Goal: Task Accomplishment & Management: Use online tool/utility

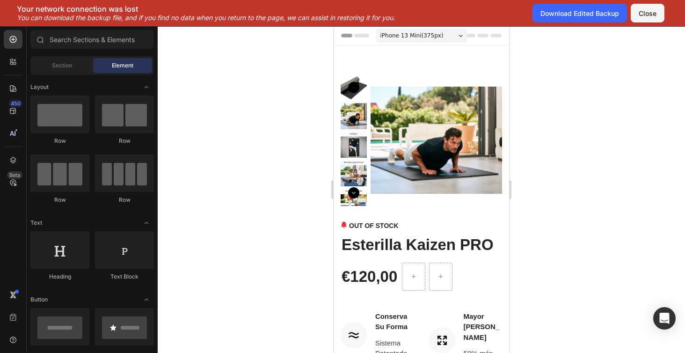
click at [627, 96] on div at bounding box center [421, 189] width 527 height 327
drag, startPoint x: 594, startPoint y: 0, endPoint x: 671, endPoint y: 116, distance: 138.1
click at [671, 116] on div at bounding box center [421, 189] width 527 height 327
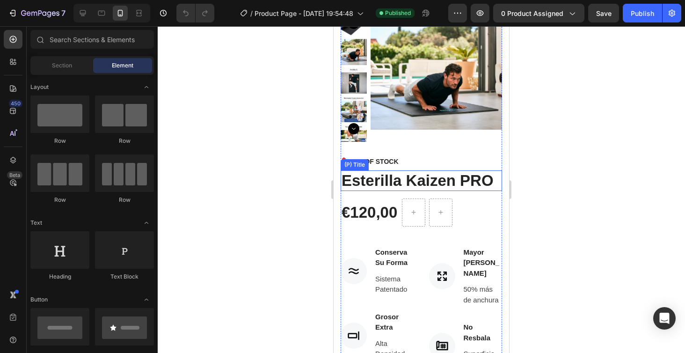
scroll to position [63, 0]
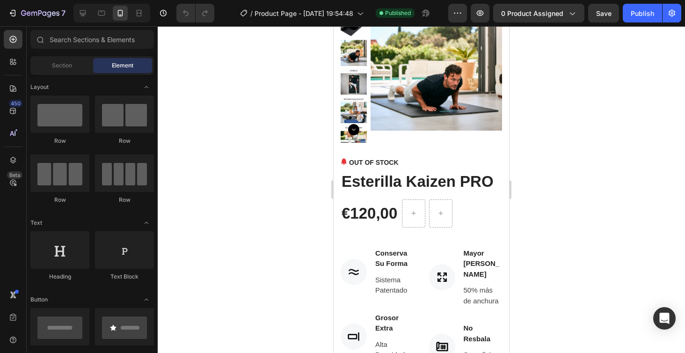
click at [532, 168] on div at bounding box center [421, 189] width 527 height 327
click at [582, 19] on button "0 product assigned" at bounding box center [538, 13] width 91 height 19
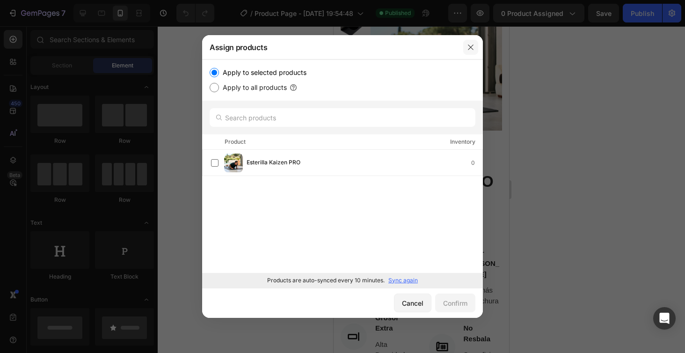
click at [472, 45] on icon "button" at bounding box center [470, 47] width 7 height 7
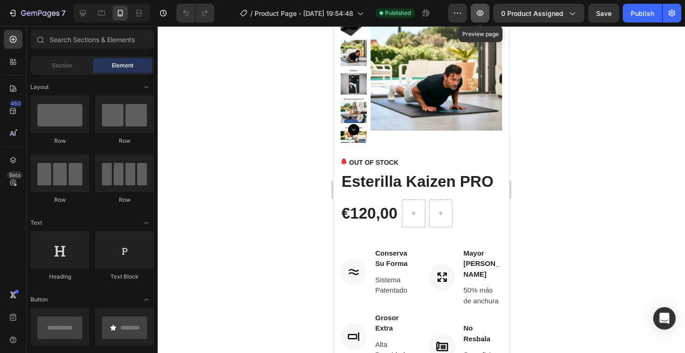
click at [482, 14] on icon "button" at bounding box center [479, 12] width 9 height 9
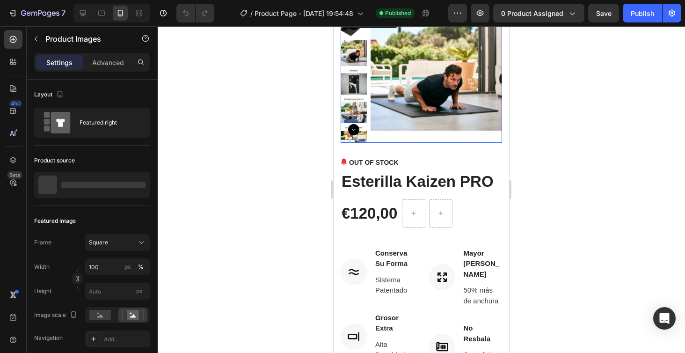
click at [430, 136] on img at bounding box center [436, 76] width 131 height 131
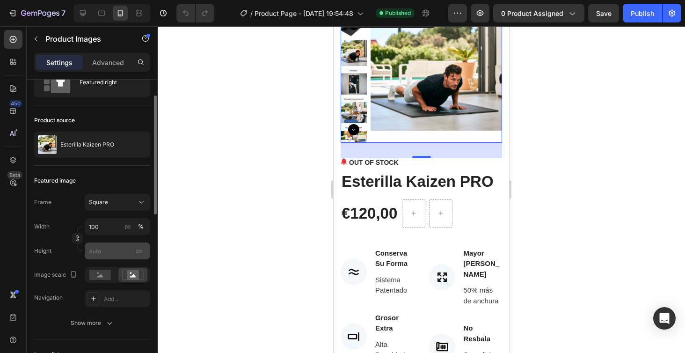
scroll to position [40, 0]
click at [107, 276] on rect at bounding box center [100, 275] width 22 height 10
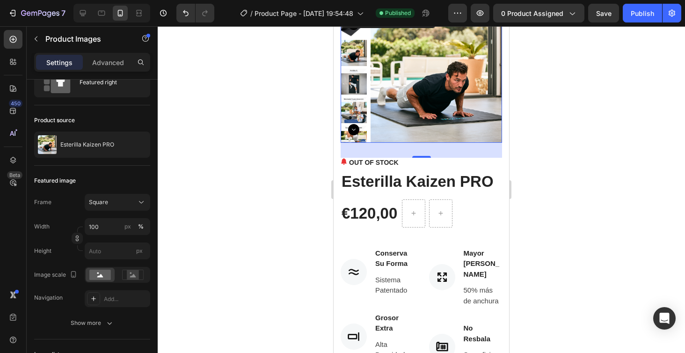
click at [545, 186] on div at bounding box center [421, 189] width 527 height 327
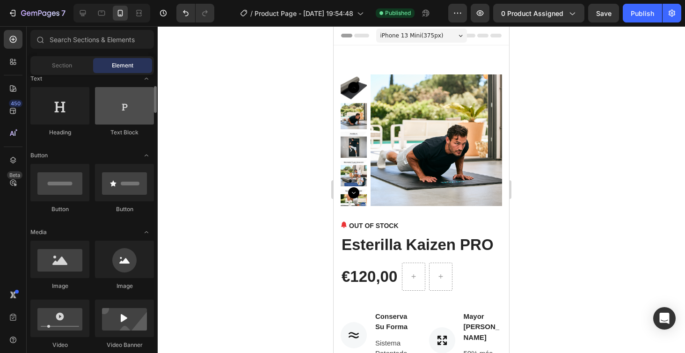
scroll to position [0, 0]
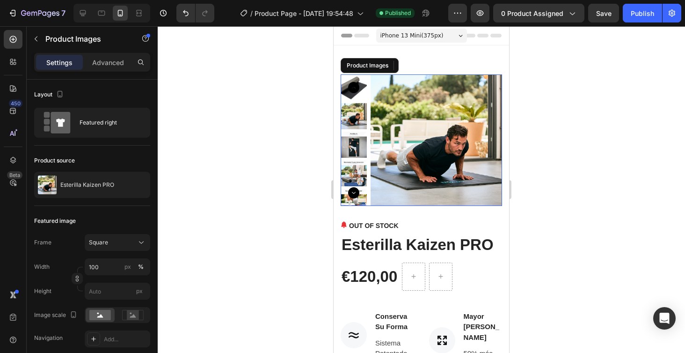
click at [450, 155] on img at bounding box center [436, 139] width 131 height 131
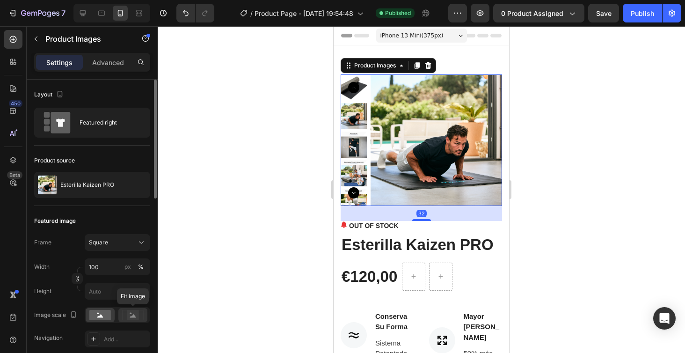
click at [132, 316] on icon at bounding box center [133, 315] width 6 height 3
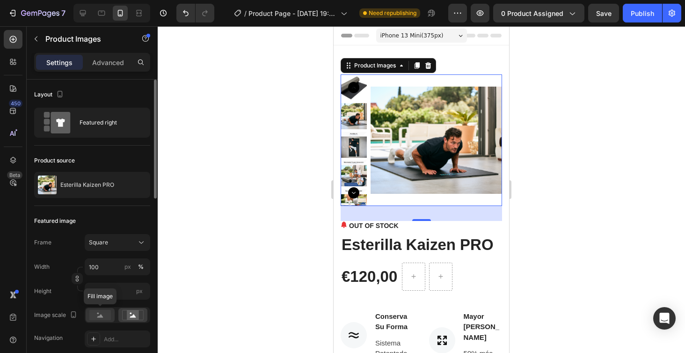
click at [103, 314] on rect at bounding box center [100, 315] width 22 height 10
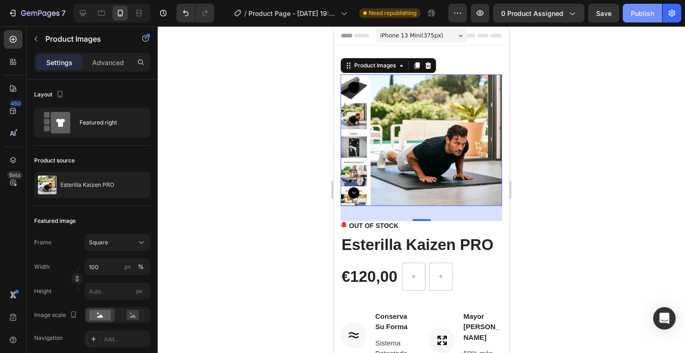
click at [639, 15] on div "Publish" at bounding box center [642, 13] width 23 height 10
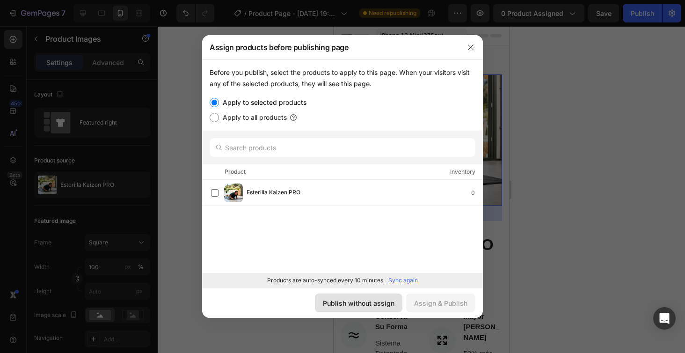
click at [357, 302] on div "Publish without assign" at bounding box center [359, 303] width 72 height 10
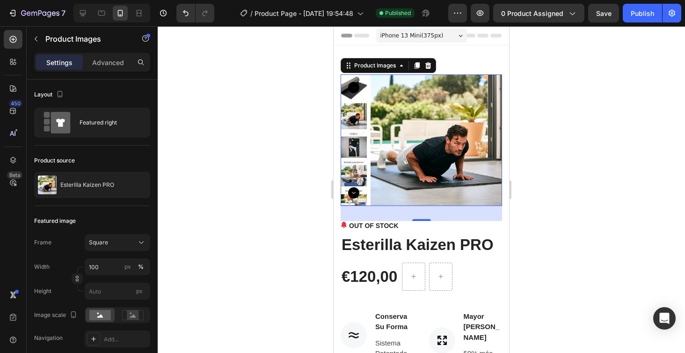
click at [555, 219] on div at bounding box center [421, 189] width 527 height 327
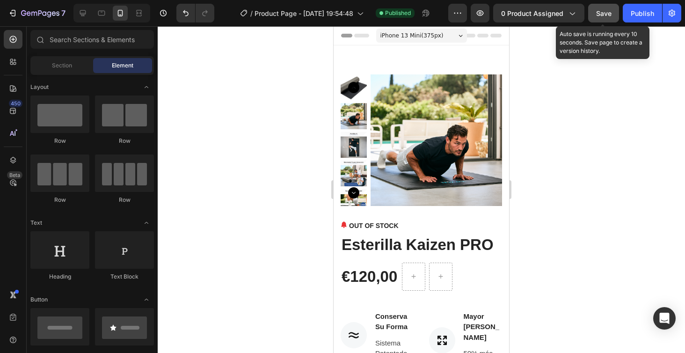
click at [599, 17] on span "Save" at bounding box center [603, 13] width 15 height 8
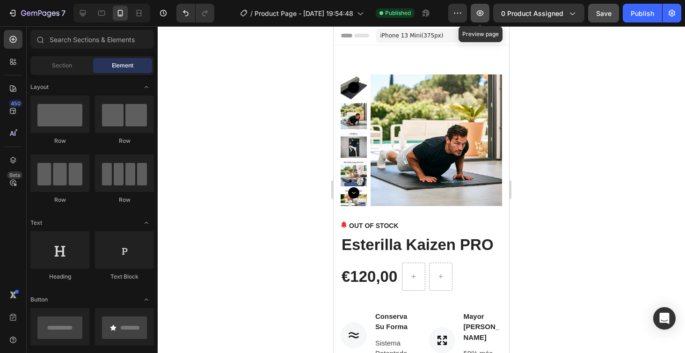
click at [480, 12] on icon "button" at bounding box center [479, 12] width 9 height 9
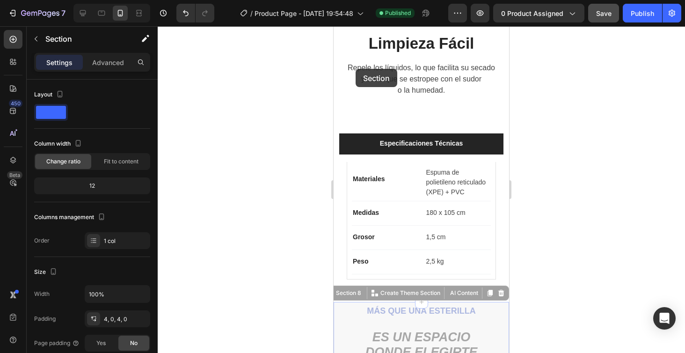
scroll to position [2320, 0]
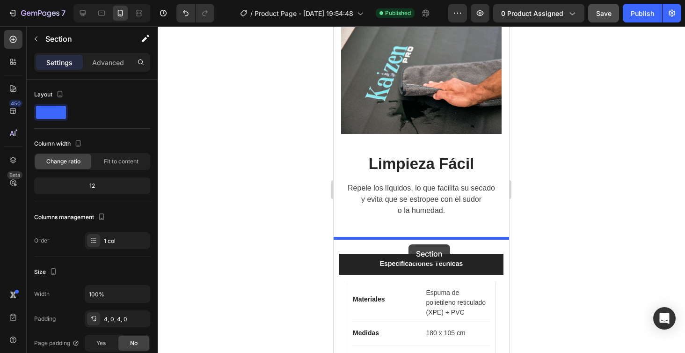
drag, startPoint x: 339, startPoint y: 145, endPoint x: 409, endPoint y: 244, distance: 121.4
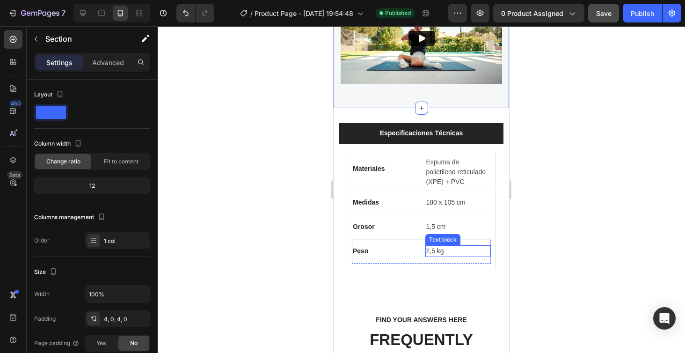
scroll to position [2777, 0]
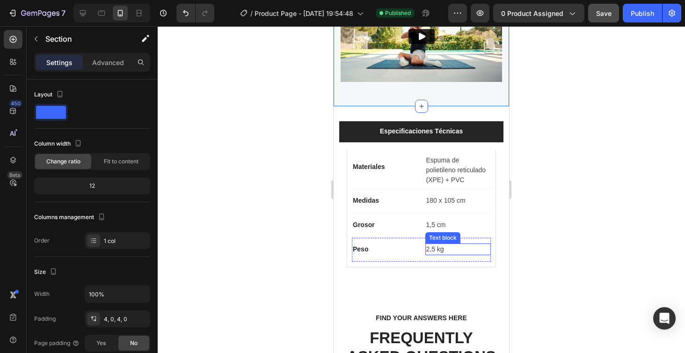
click at [611, 194] on div at bounding box center [421, 189] width 527 height 327
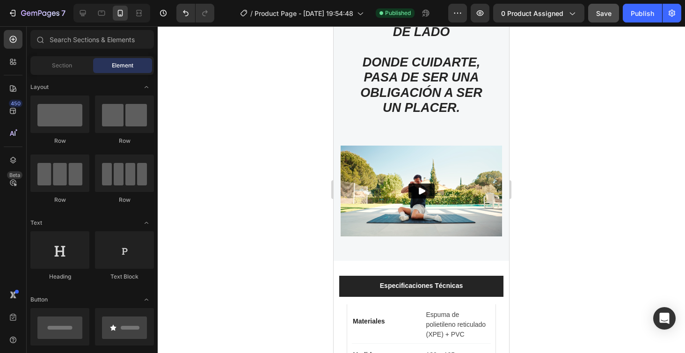
scroll to position [2636, 0]
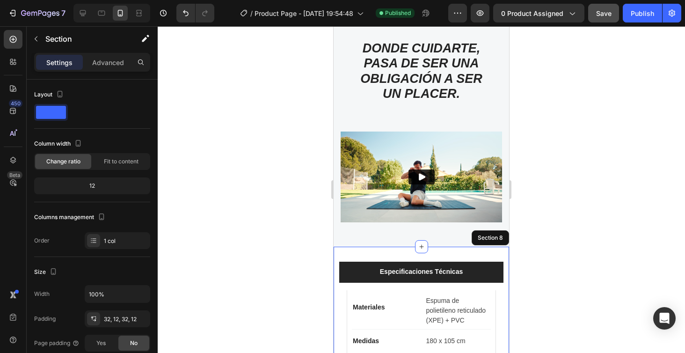
click at [447, 256] on div "Especificaciones Técnicas Materiales Text block Espuma de polietileno reticulad…" at bounding box center [421, 338] width 175 height 183
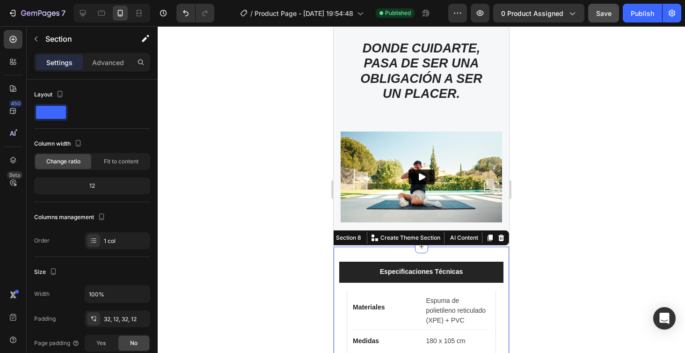
click at [646, 223] on div at bounding box center [421, 189] width 527 height 327
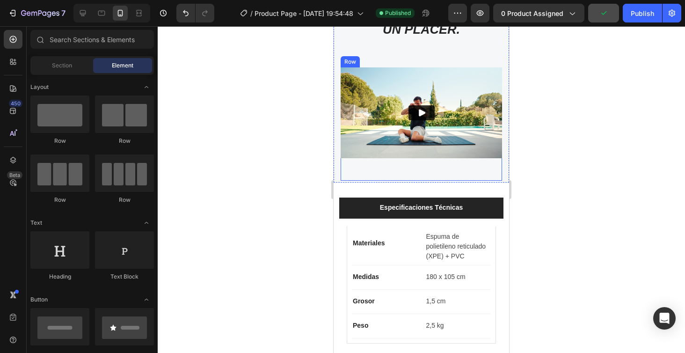
scroll to position [2689, 0]
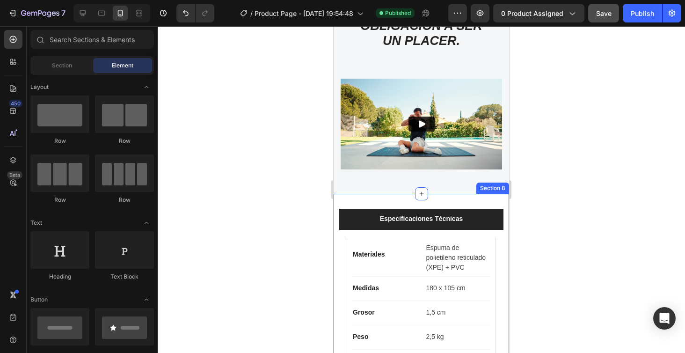
click at [438, 204] on div "Especificaciones Técnicas Materiales Text block Espuma de polietileno reticulad…" at bounding box center [421, 285] width 175 height 183
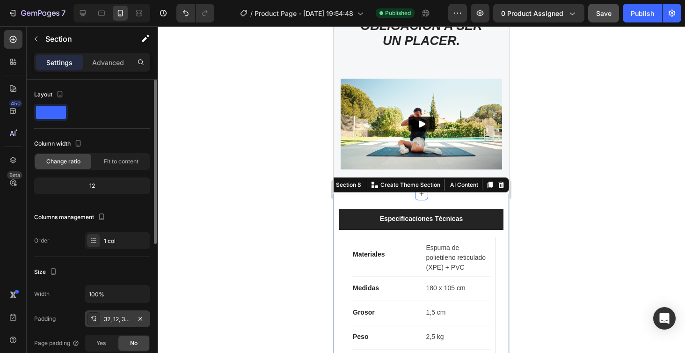
click at [117, 319] on div "32, 12, 32, 12" at bounding box center [117, 319] width 27 height 8
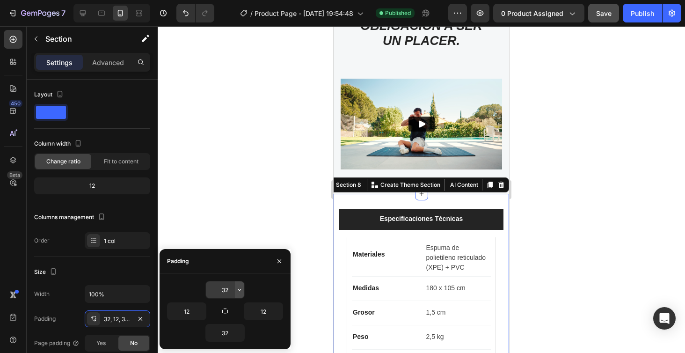
click at [239, 293] on icon "button" at bounding box center [239, 289] width 7 height 7
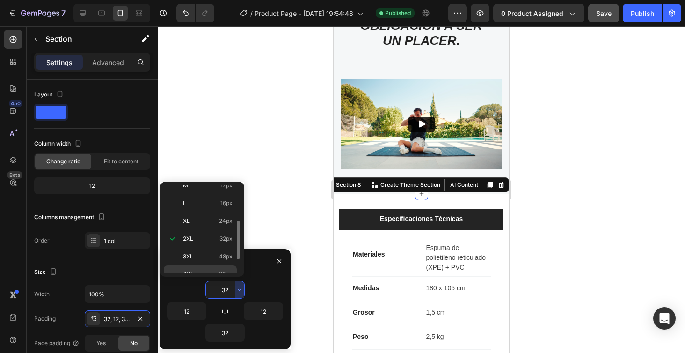
scroll to position [80, 0]
click at [224, 224] on span "24px" at bounding box center [226, 221] width 14 height 8
type input "24"
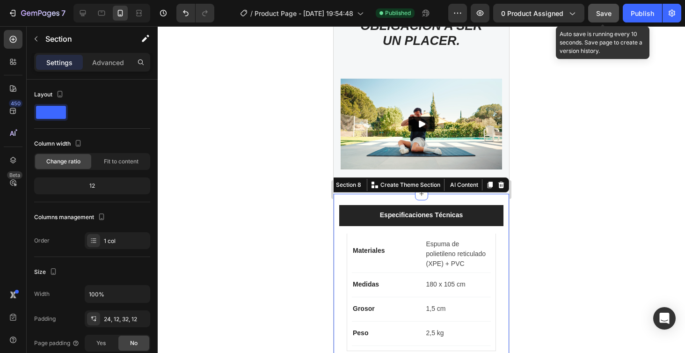
click at [613, 11] on button "Save" at bounding box center [603, 13] width 31 height 19
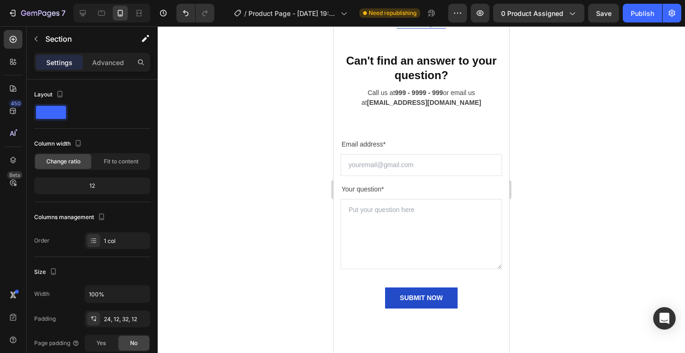
scroll to position [3467, 0]
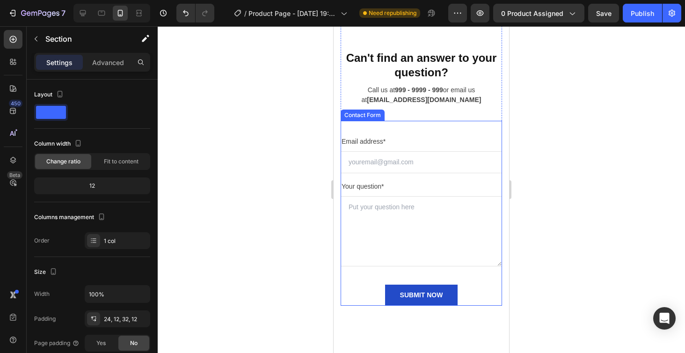
click at [468, 282] on div "Email address* Text block Email Field Your question* Text block Text Area SUBMI…" at bounding box center [421, 213] width 161 height 185
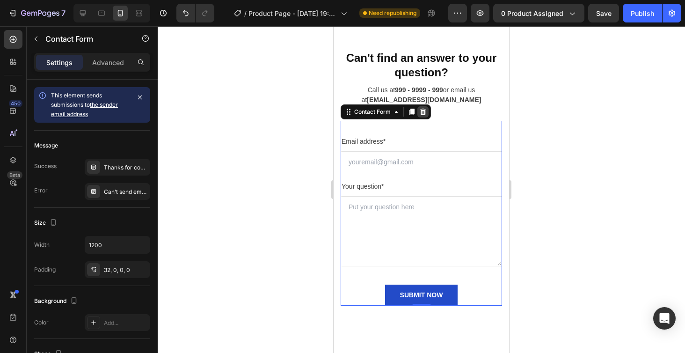
click at [421, 109] on icon at bounding box center [423, 112] width 6 height 7
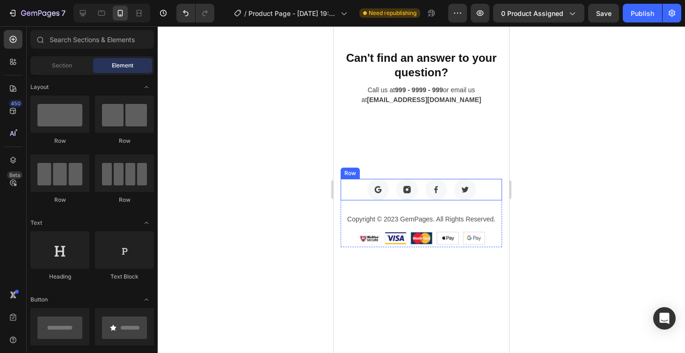
click at [487, 191] on div "Image Image Image Image Row" at bounding box center [421, 190] width 161 height 22
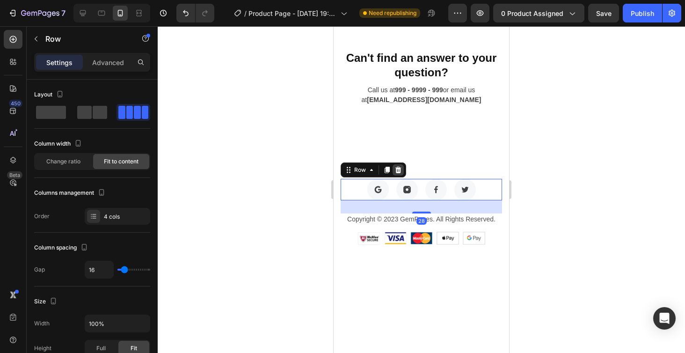
click at [397, 170] on icon at bounding box center [398, 170] width 6 height 7
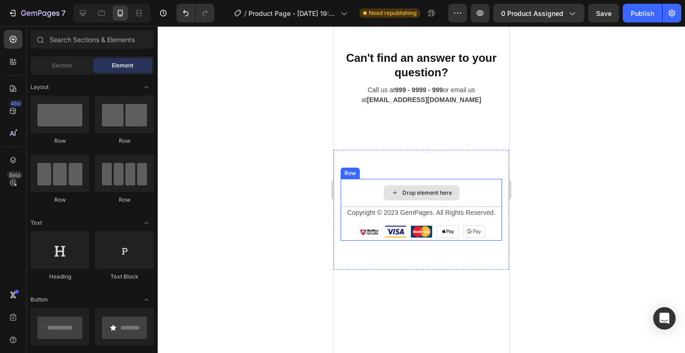
click at [474, 195] on div "Drop element here" at bounding box center [421, 193] width 161 height 28
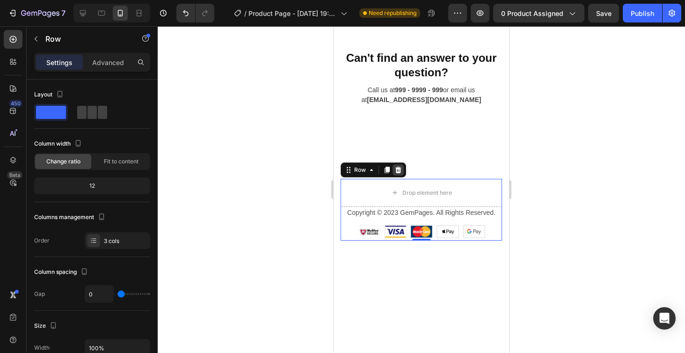
click at [397, 170] on icon at bounding box center [398, 170] width 6 height 7
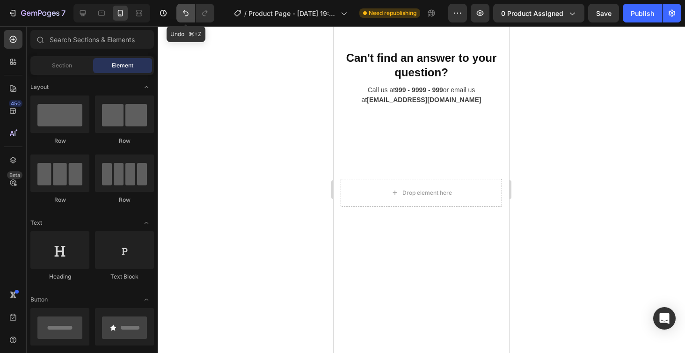
click at [190, 14] on icon "Undo/Redo" at bounding box center [185, 12] width 9 height 9
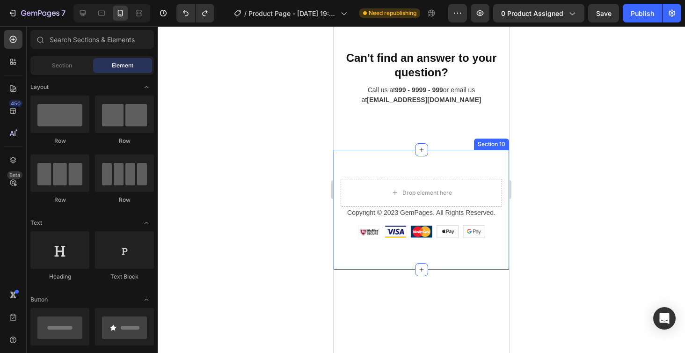
click at [479, 249] on div "Drop element here Copyright © 2023 GemPages. All Rights Reserved. Text block Im…" at bounding box center [421, 210] width 175 height 120
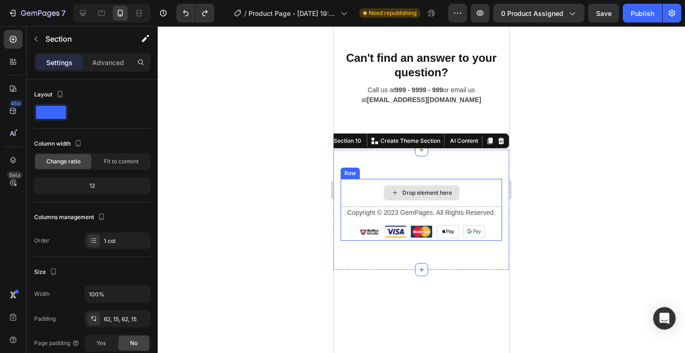
click at [448, 190] on div "Drop element here" at bounding box center [427, 192] width 50 height 7
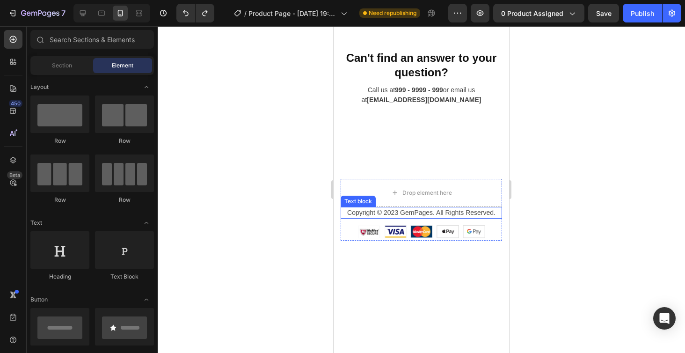
click at [451, 217] on p "Copyright © 2023 GemPages. All Rights Reserved." at bounding box center [422, 213] width 160 height 10
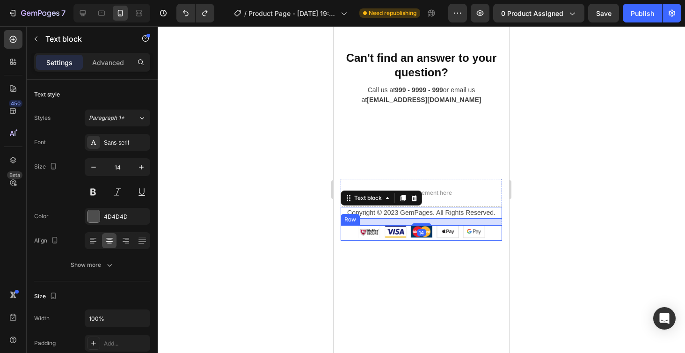
click at [490, 234] on div "Image Image Image Image Image Row" at bounding box center [421, 232] width 161 height 15
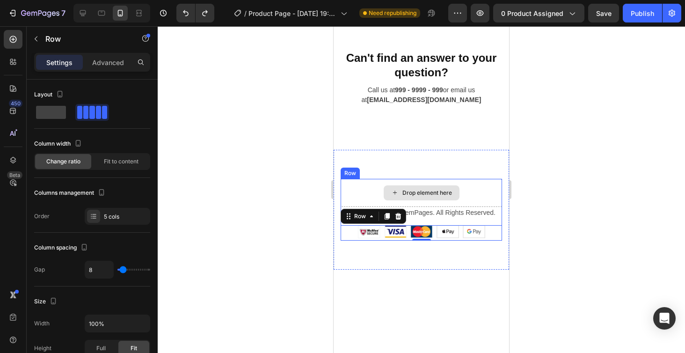
click at [501, 191] on div "Drop element here" at bounding box center [421, 193] width 161 height 28
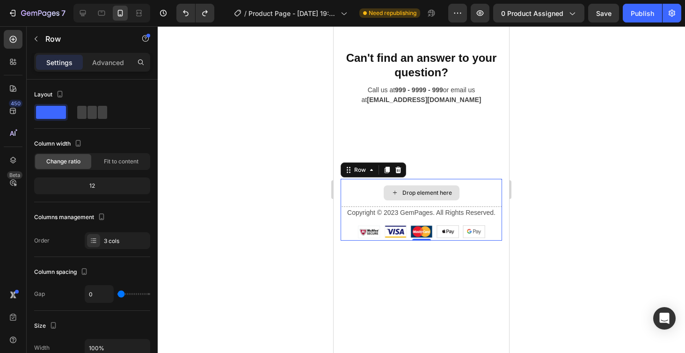
click at [441, 190] on div "Drop element here" at bounding box center [427, 192] width 50 height 7
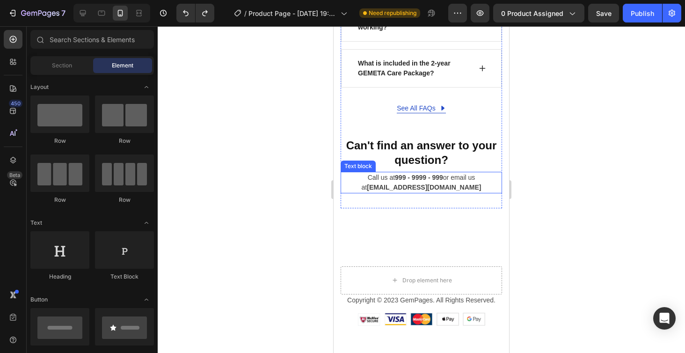
scroll to position [3371, 0]
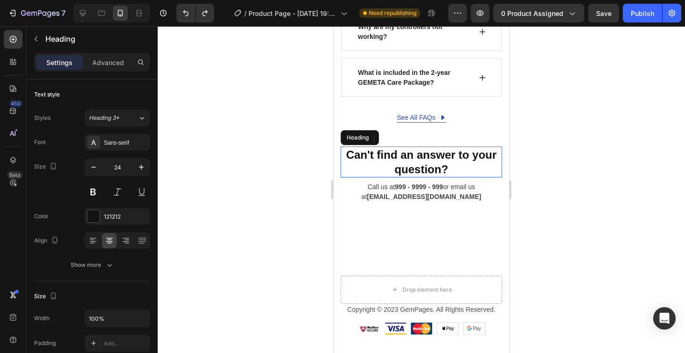
click at [442, 165] on p "Can't find an answer to your question?" at bounding box center [422, 161] width 160 height 29
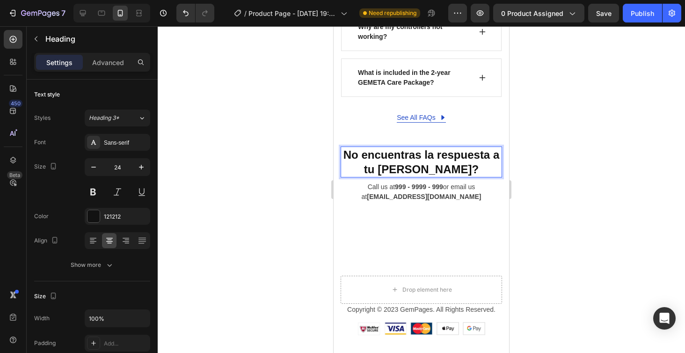
click at [397, 166] on p "No encuentras la respuesta a tu [PERSON_NAME]?" at bounding box center [422, 161] width 160 height 29
click at [394, 168] on p "No encuentras la respuesta atu [PERSON_NAME]?" at bounding box center [422, 161] width 160 height 29
click at [401, 170] on p "No encuentras la respuesta atu [PERSON_NAME]?" at bounding box center [422, 161] width 160 height 29
click at [642, 183] on div at bounding box center [421, 189] width 527 height 327
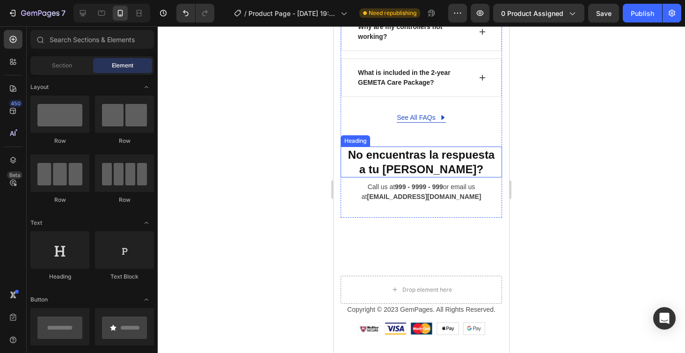
click at [350, 156] on p "No encuentras la respuesta a tu [PERSON_NAME]?" at bounding box center [422, 161] width 160 height 29
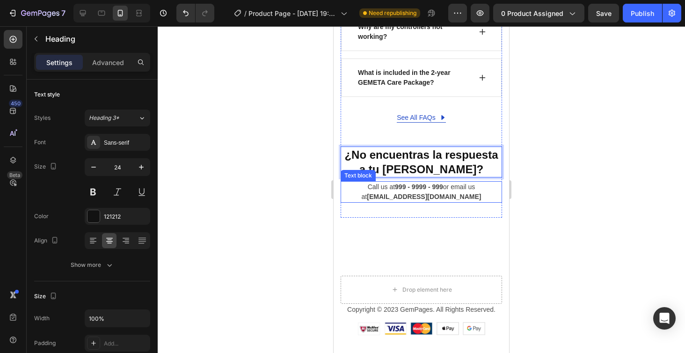
click at [466, 195] on p "Call us at 999 - 9999 - 999 or email us at [EMAIL_ADDRESS][DOMAIN_NAME]" at bounding box center [422, 192] width 160 height 20
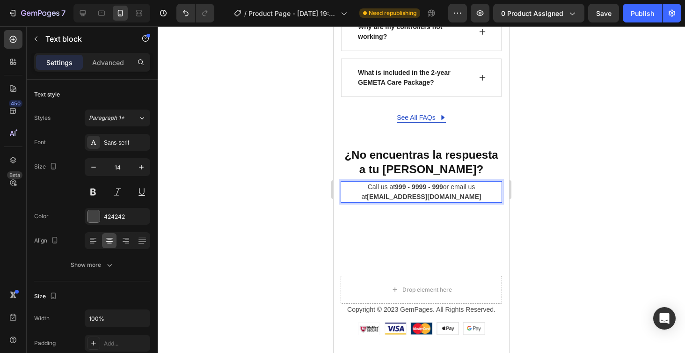
click at [466, 195] on p "Call us at 999 - 9999 - 999 or email us at [EMAIL_ADDRESS][DOMAIN_NAME]" at bounding box center [422, 192] width 160 height 20
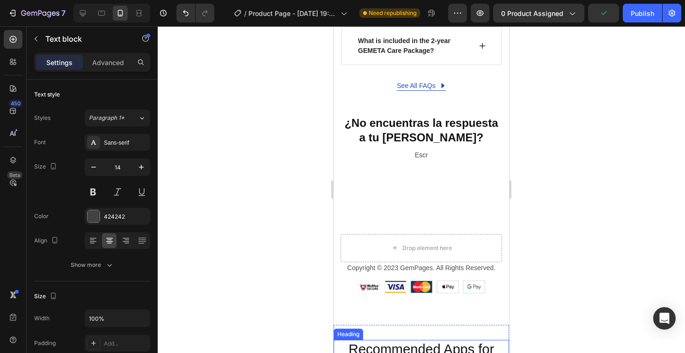
scroll to position [3384, 0]
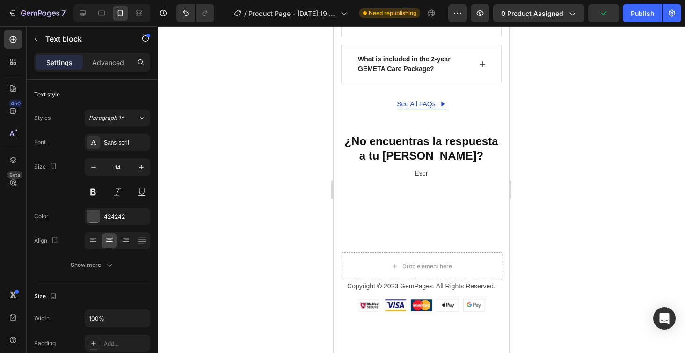
click at [429, 168] on p "Escr" at bounding box center [422, 173] width 160 height 10
click at [438, 176] on p "Escríbenos a [EMAIL_ADDRESS][DOMAIN_NAME] ⁠⁠⁠⁠⁠⁠⁠" at bounding box center [422, 173] width 160 height 10
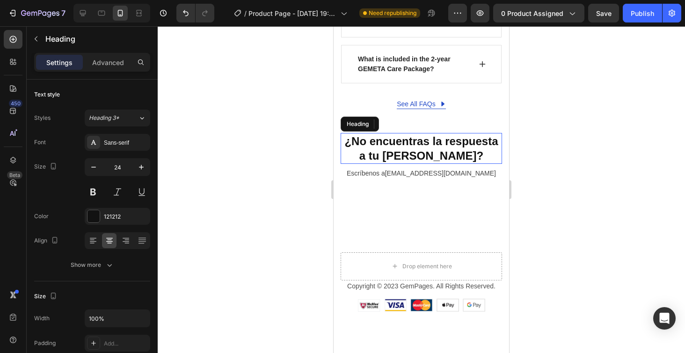
click at [488, 150] on h2 "¿No encuentras la respuesta a tu [PERSON_NAME]?" at bounding box center [421, 148] width 161 height 31
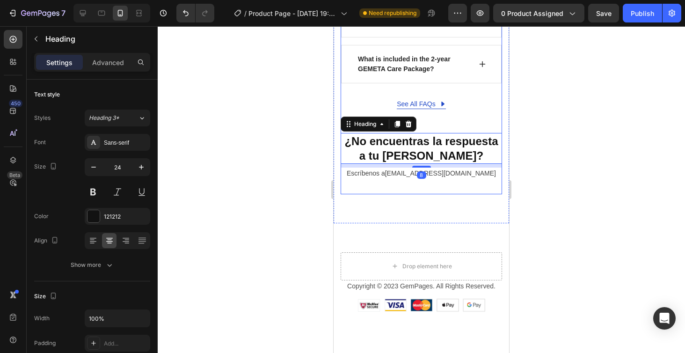
click at [489, 179] on div "¿No encuentras la respuesta a tu [PERSON_NAME]? Heading 8 Escríbenos a [EMAIL_A…" at bounding box center [421, 163] width 161 height 61
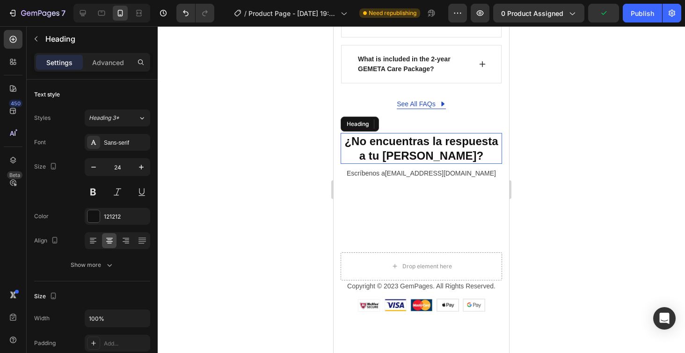
click at [441, 154] on h2 "¿No encuentras la respuesta a tu [PERSON_NAME]?" at bounding box center [421, 148] width 161 height 31
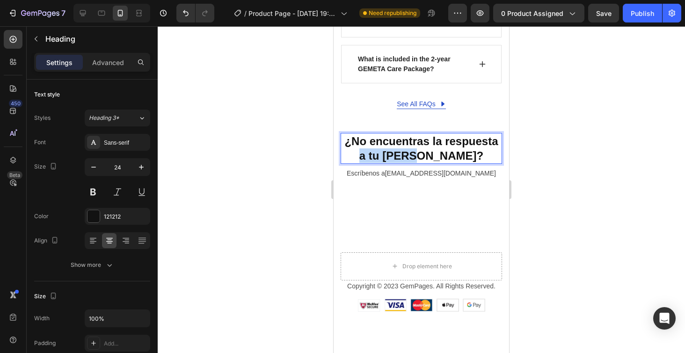
click at [441, 154] on p "¿No encuentras la respuesta a tu [PERSON_NAME]?" at bounding box center [422, 148] width 160 height 29
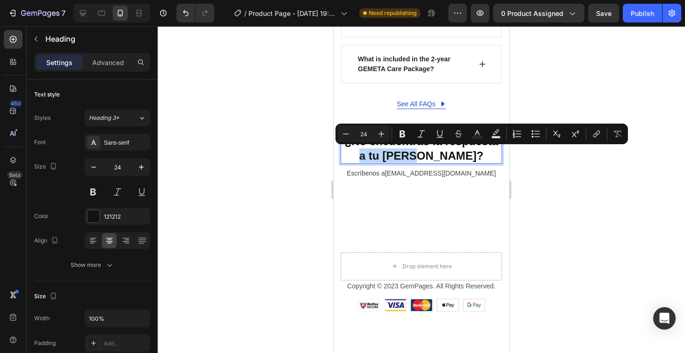
click at [441, 154] on p "¿No encuentras la respuesta a tu [PERSON_NAME]?" at bounding box center [422, 148] width 160 height 29
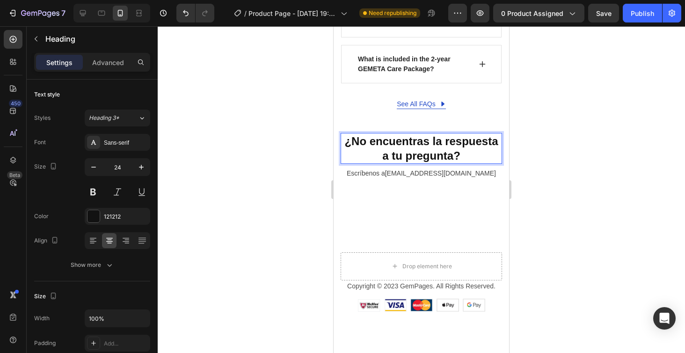
click at [593, 146] on div at bounding box center [421, 189] width 527 height 327
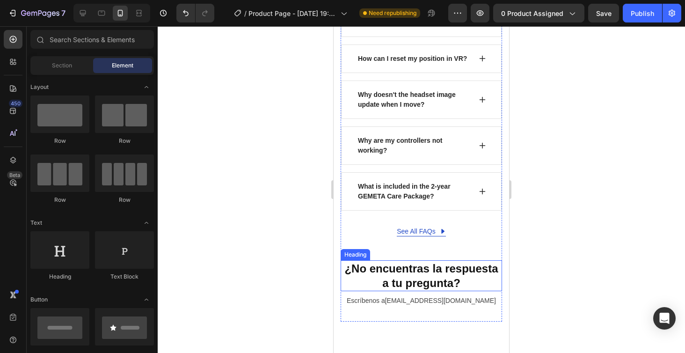
scroll to position [3253, 0]
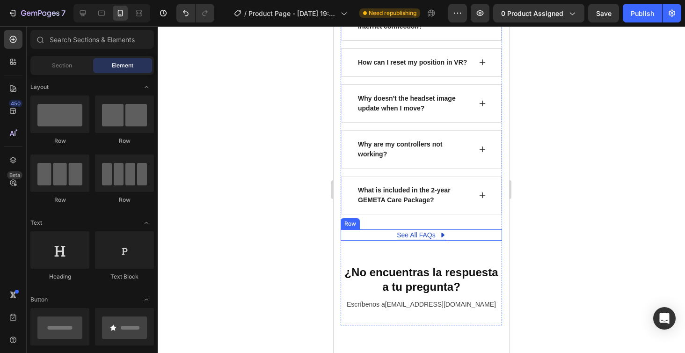
click at [458, 235] on div "See All FAQs Button Row" at bounding box center [421, 234] width 161 height 11
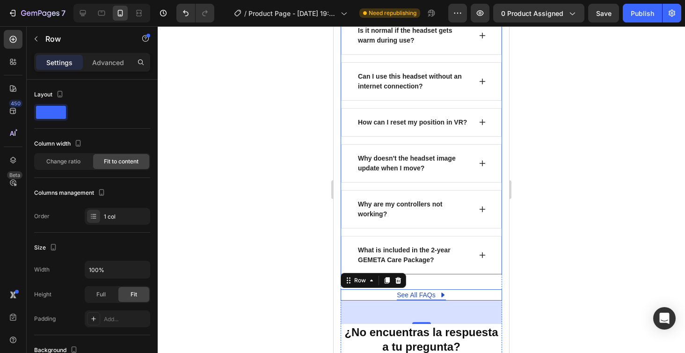
scroll to position [3170, 0]
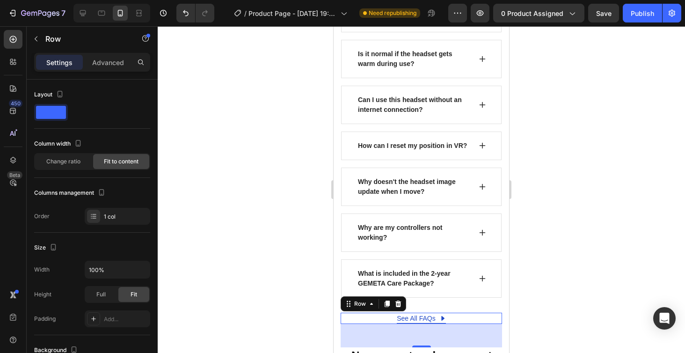
click at [399, 309] on div "Row" at bounding box center [374, 303] width 66 height 15
click at [399, 306] on icon at bounding box center [398, 303] width 6 height 7
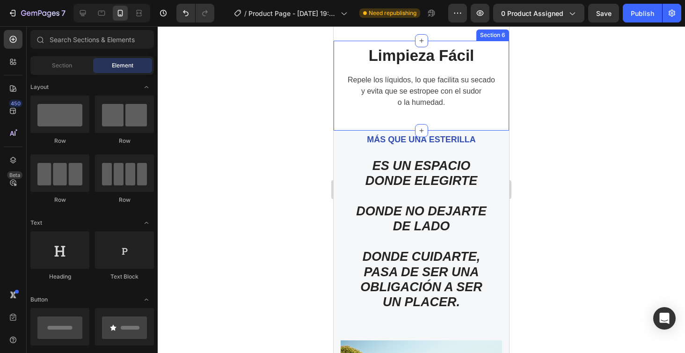
scroll to position [1936, 0]
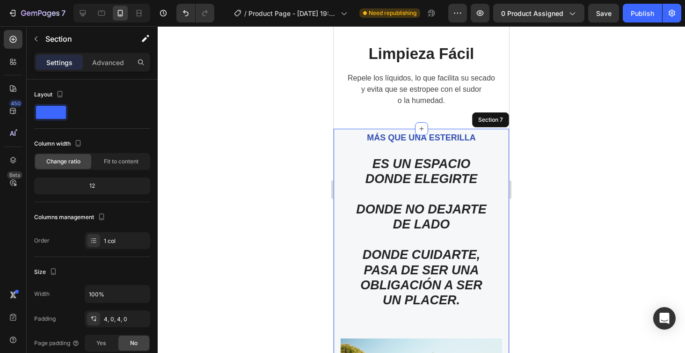
click at [504, 165] on div "MÁS QUE UNA ESTERILLA Text block ES UN ESPACIO DONDE ELEGIRTE DONDE NO DEJARTE …" at bounding box center [421, 291] width 175 height 325
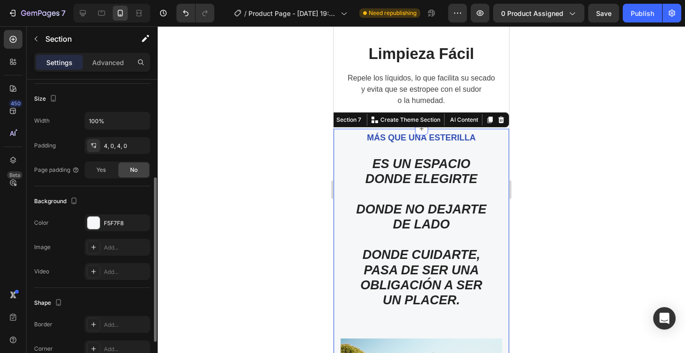
scroll to position [175, 0]
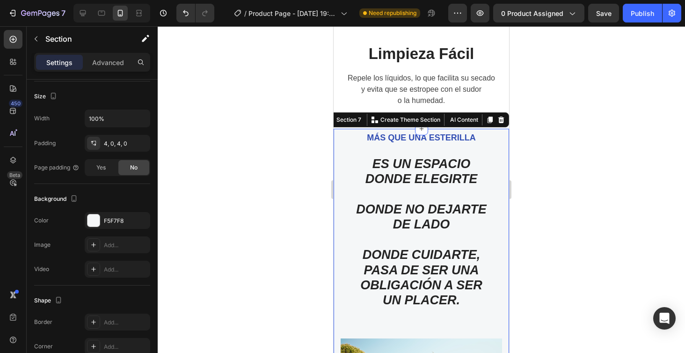
click at [616, 188] on div at bounding box center [421, 189] width 527 height 327
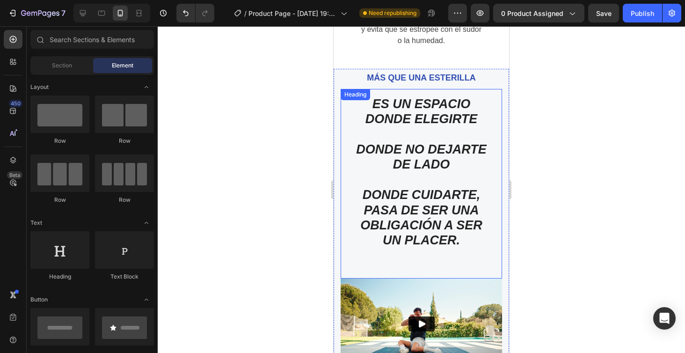
scroll to position [1983, 0]
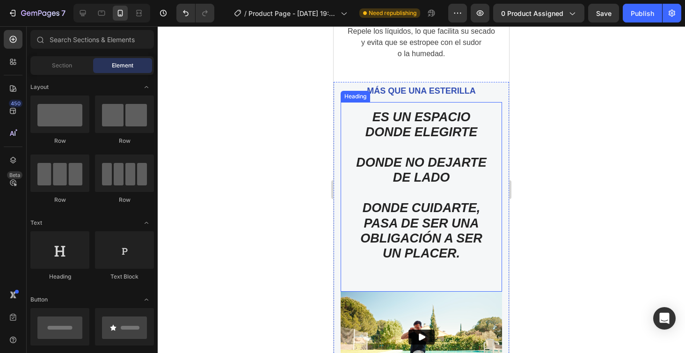
click at [439, 123] on h2 "ES UN ESPACIO DONDE ELEGIRTE DONDE NO DEJARTE DE LADO DONDE CUIDARTE, PASA DE S…" at bounding box center [421, 197] width 161 height 190
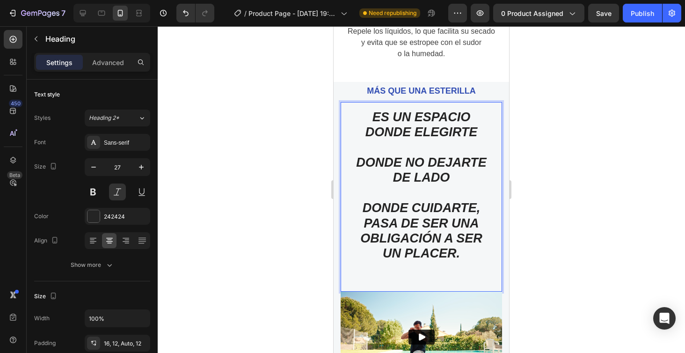
click at [394, 114] on p "ES UN ESPACIO DONDE ELEGIRTE DONDE NO DEJARTE DE LADO DONDE CUIDARTE, PASA DE S…" at bounding box center [421, 200] width 150 height 182
click at [628, 112] on div at bounding box center [421, 189] width 527 height 327
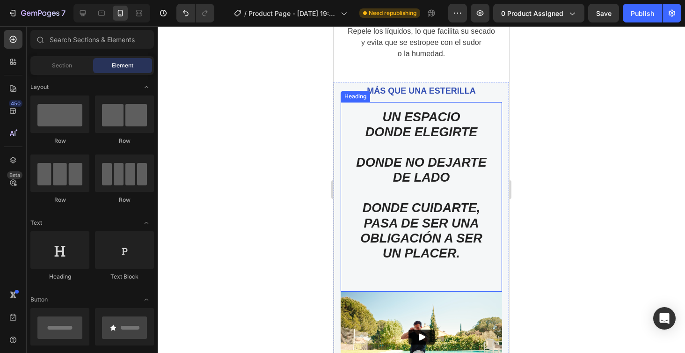
click at [479, 207] on p "UN ESPACIO DONDE ELEGIRTE DONDE NO DEJARTE DE LADO DONDE CUIDARTE, PASA DE SER …" at bounding box center [421, 200] width 150 height 182
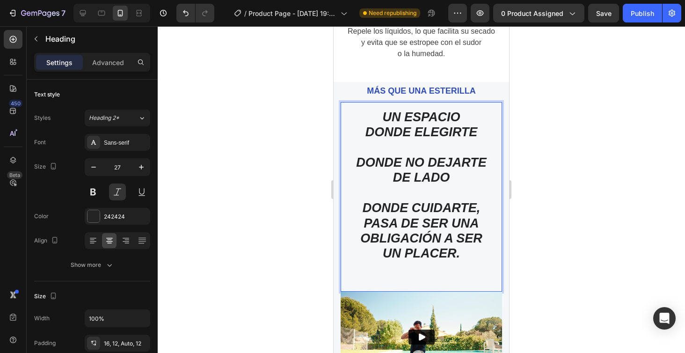
click at [479, 207] on p "UN ESPACIO DONDE ELEGIRTE DONDE NO DEJARTE DE LADO DONDE CUIDARTE, PASA DE SER …" at bounding box center [421, 200] width 150 height 182
click at [461, 251] on p "UN ESPACIO DONDE ELEGIRTE DONDE NO DEJARTE DE LADO DONDE CUIDARTE PASA DE SER U…" at bounding box center [421, 200] width 150 height 182
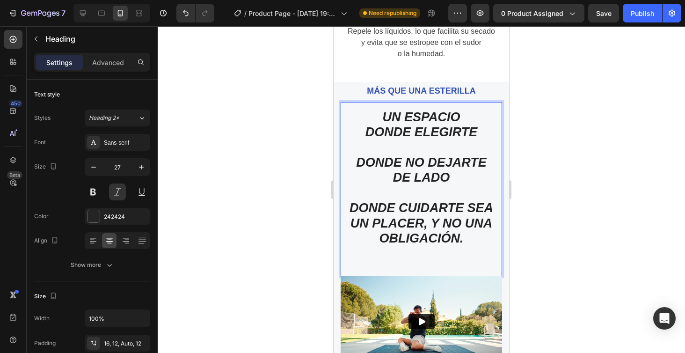
click at [650, 226] on div at bounding box center [421, 189] width 527 height 327
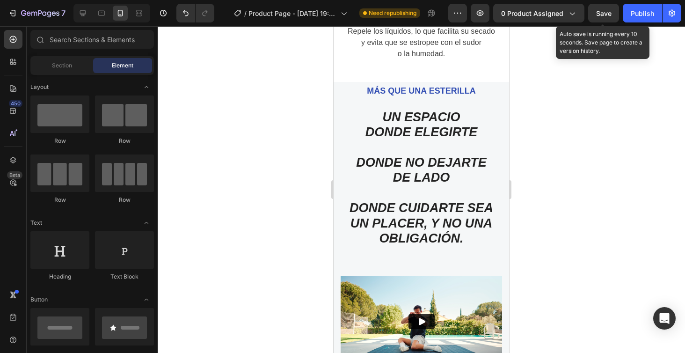
click at [604, 12] on span "Save" at bounding box center [603, 13] width 15 height 8
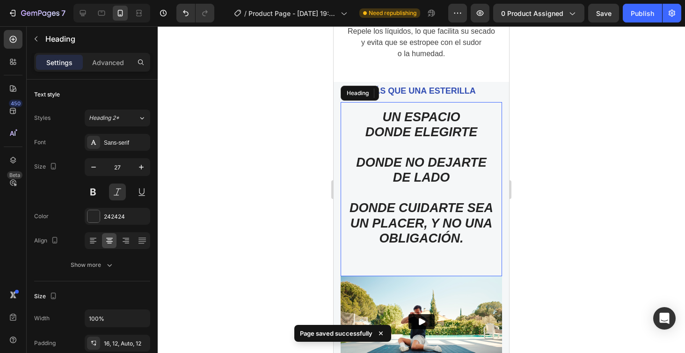
click at [429, 115] on p "UN ESPACIO DONDE ELEGIRTE DONDE NO DEJARTE DE LADO DONDE CUIDARTE SEA UN PLACER…" at bounding box center [421, 192] width 150 height 167
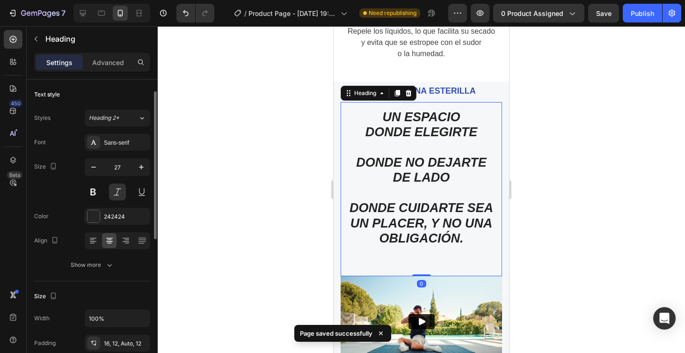
scroll to position [51, 0]
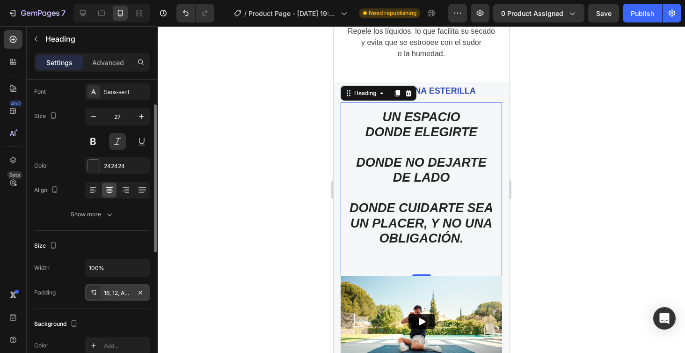
click at [118, 289] on div "16, 12, Auto, 12" at bounding box center [117, 293] width 27 height 8
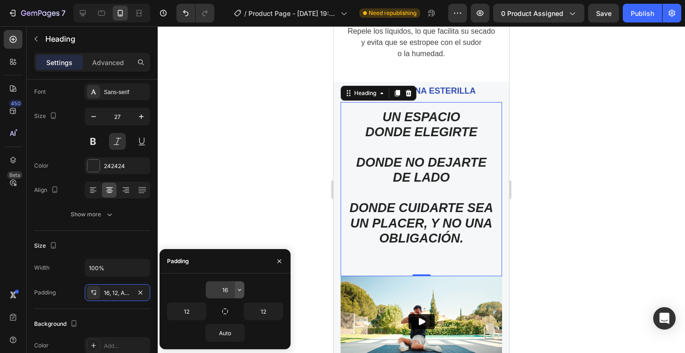
click at [239, 288] on icon "button" at bounding box center [239, 289] width 7 height 7
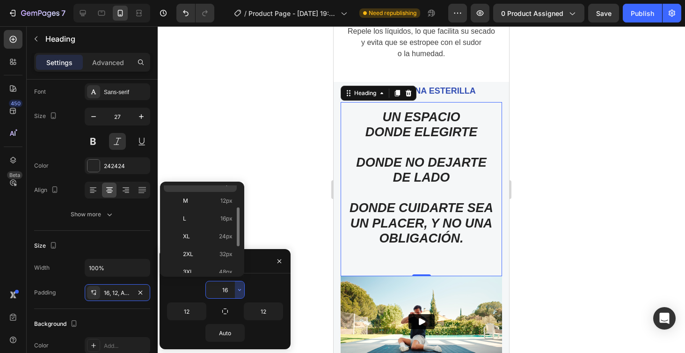
scroll to position [67, 0]
click at [227, 237] on span "24px" at bounding box center [226, 234] width 14 height 8
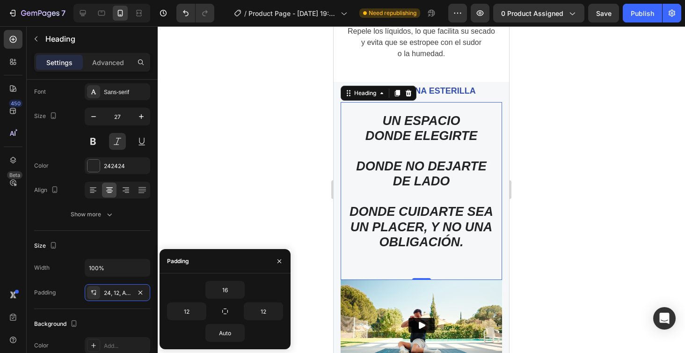
type input "24"
click at [596, 125] on div at bounding box center [421, 189] width 527 height 327
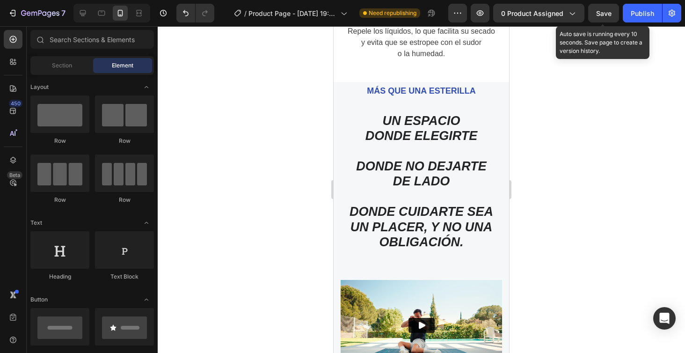
click at [603, 17] on div "Save" at bounding box center [603, 13] width 15 height 10
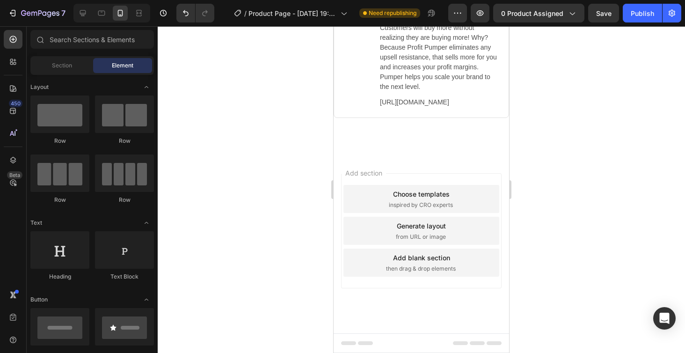
scroll to position [3604, 0]
click at [468, 179] on div "Add section Choose templates inspired by CRO experts Generate layout from URL o…" at bounding box center [421, 230] width 161 height 115
click at [457, 266] on div "then drag & drop elements" at bounding box center [421, 268] width 71 height 8
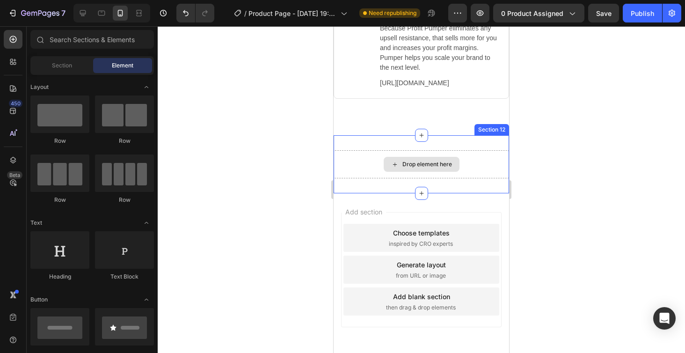
click at [457, 172] on div "Drop element here" at bounding box center [422, 164] width 76 height 15
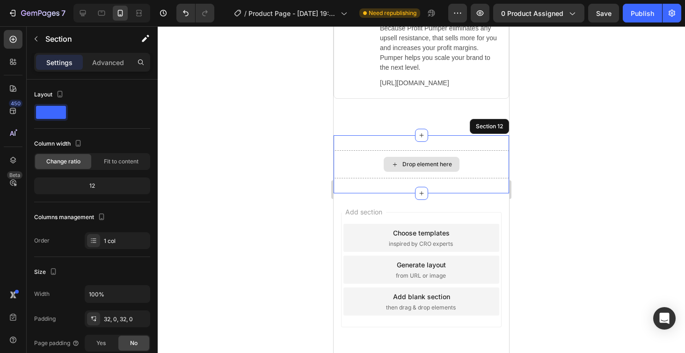
click at [487, 171] on div "Drop element here" at bounding box center [421, 164] width 175 height 28
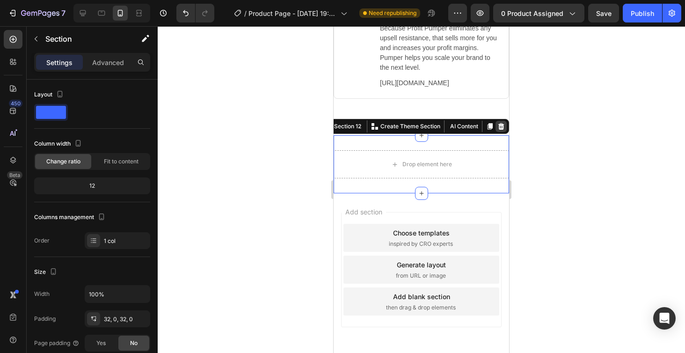
click at [501, 130] on icon at bounding box center [501, 126] width 6 height 7
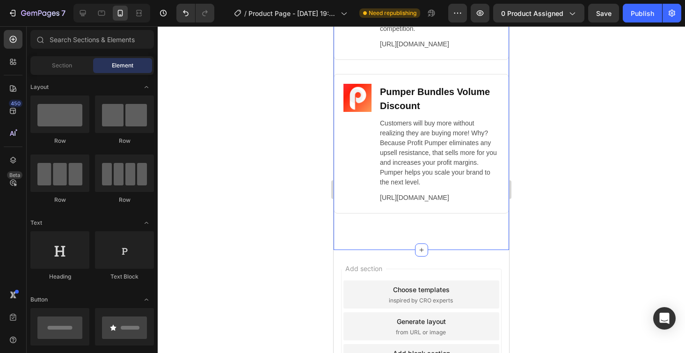
scroll to position [3484, 0]
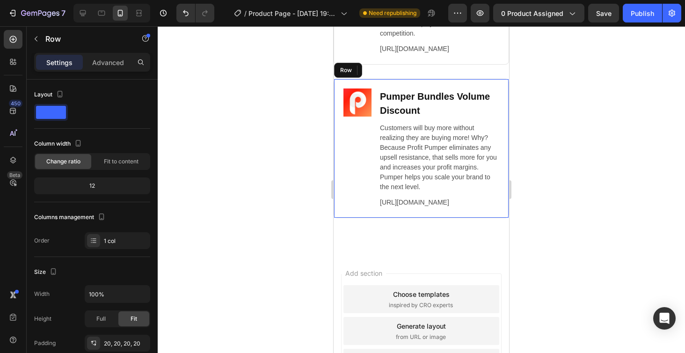
click at [502, 141] on div "Image Pumper Bundles Volume Discount Heading Customers will buy more without re…" at bounding box center [421, 148] width 175 height 139
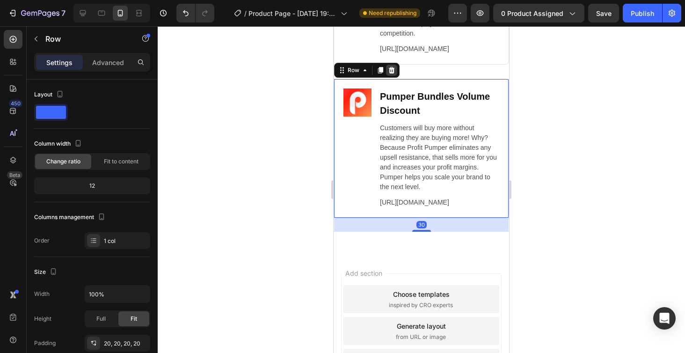
click at [390, 73] on icon at bounding box center [392, 70] width 6 height 7
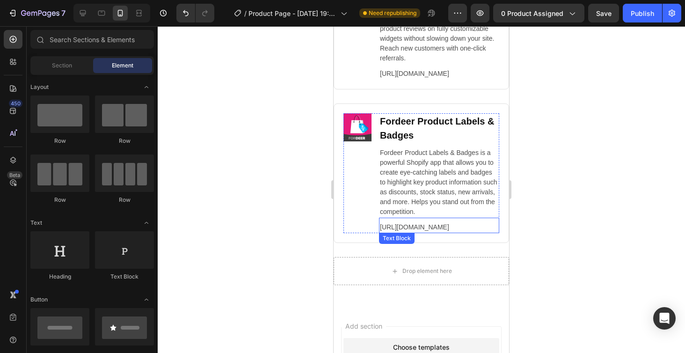
scroll to position [3291, 0]
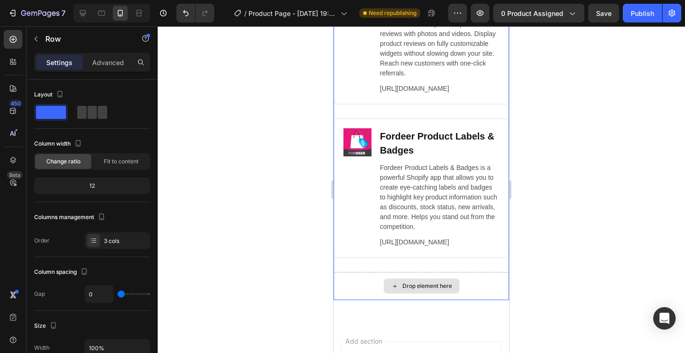
click at [481, 300] on div "Drop element here" at bounding box center [421, 286] width 175 height 28
click at [477, 292] on div "Drop element here" at bounding box center [421, 286] width 175 height 28
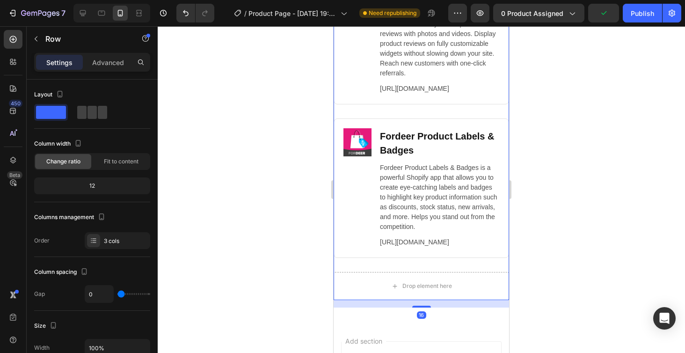
click at [582, 262] on div at bounding box center [421, 189] width 527 height 327
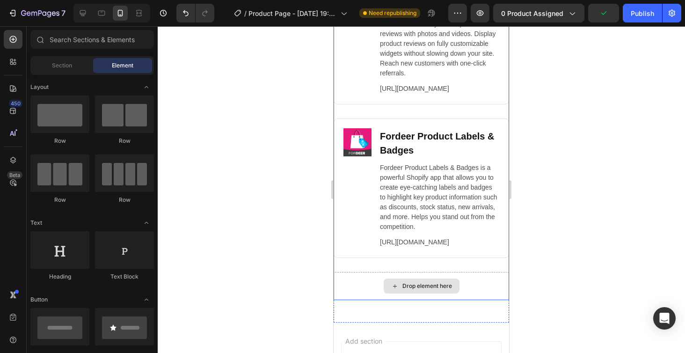
click at [458, 291] on div "Drop element here" at bounding box center [422, 285] width 76 height 15
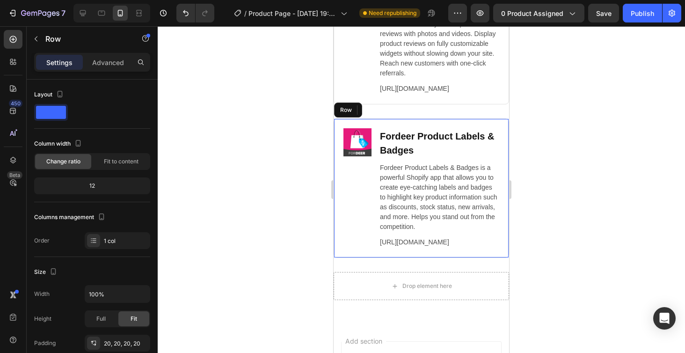
click at [504, 141] on div "Image Fordeer Product Labels & Badges Heading Fordeer Product Labels & Badges i…" at bounding box center [421, 187] width 175 height 139
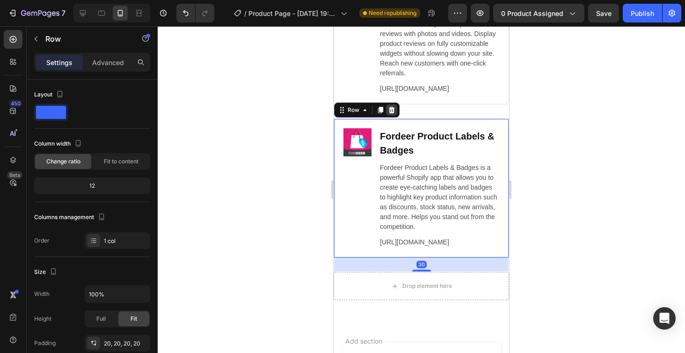
click at [393, 106] on icon at bounding box center [391, 109] width 7 height 7
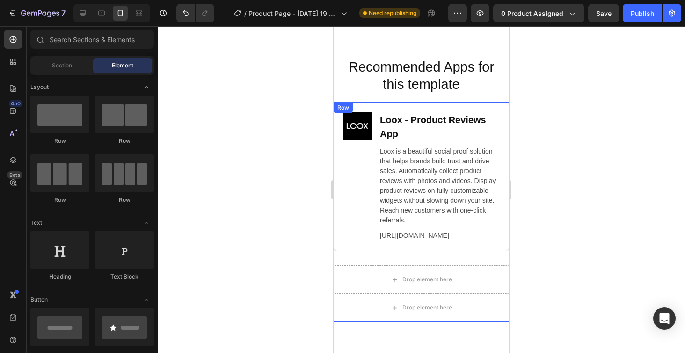
scroll to position [3144, 0]
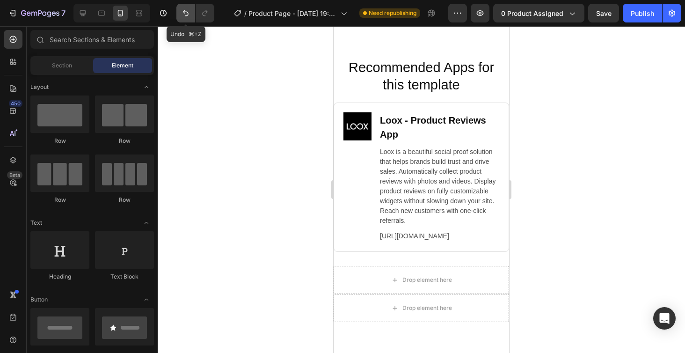
click at [183, 14] on icon "Undo/Redo" at bounding box center [185, 12] width 9 height 9
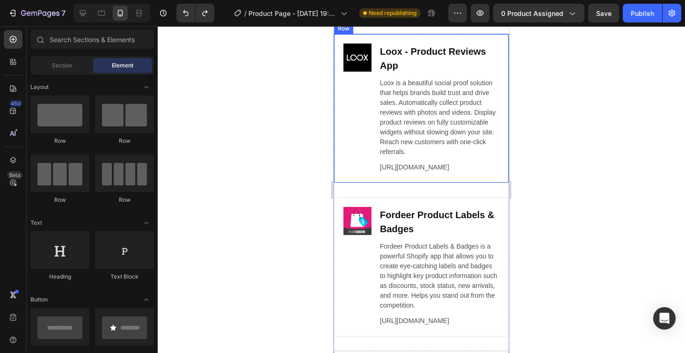
scroll to position [3216, 0]
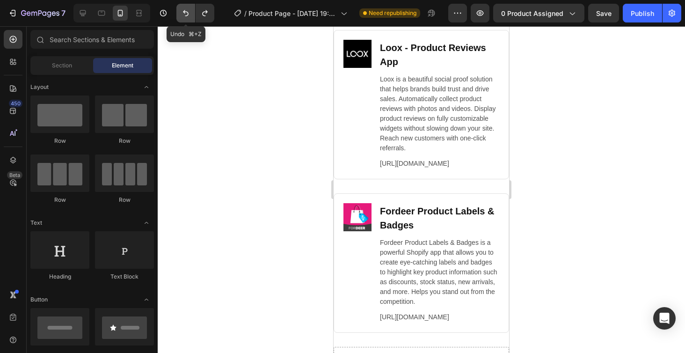
click at [189, 12] on icon "Undo/Redo" at bounding box center [185, 12] width 9 height 9
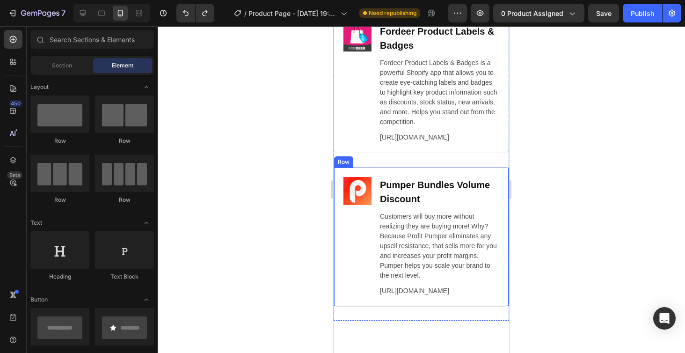
scroll to position [3396, 0]
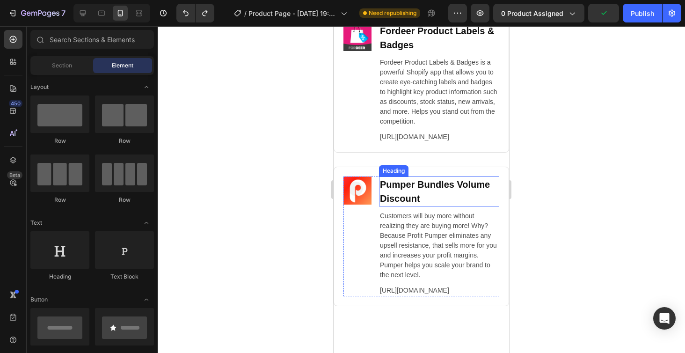
click at [495, 185] on div "Image Pumper Bundles Volume Discount Heading Customers will buy more without re…" at bounding box center [421, 236] width 175 height 139
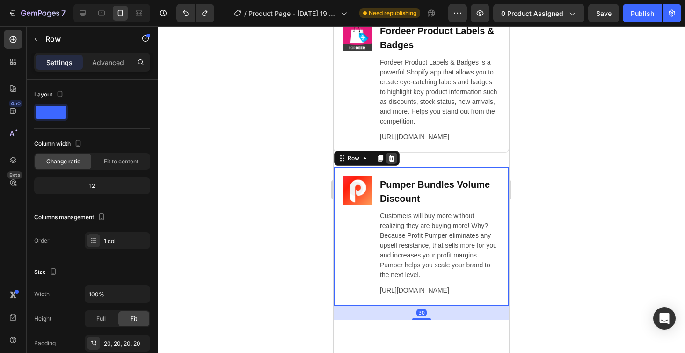
click at [395, 164] on div at bounding box center [391, 158] width 11 height 11
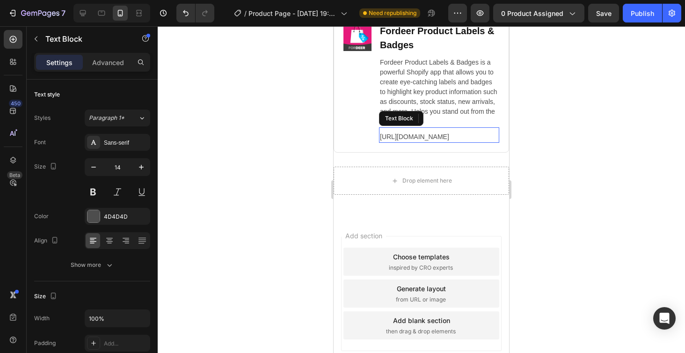
click at [497, 142] on p "[URL][DOMAIN_NAME]" at bounding box center [439, 137] width 118 height 10
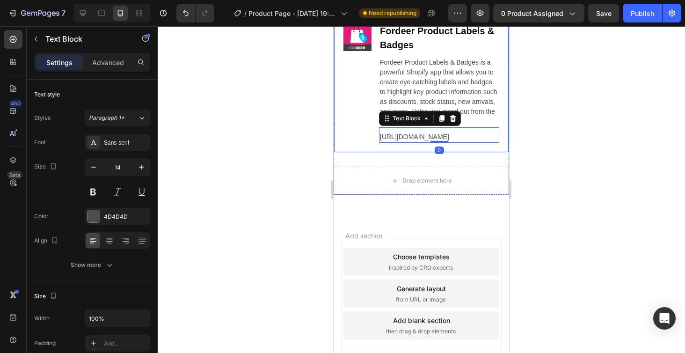
click at [501, 107] on div "Image Fordeer Product Labels & Badges Heading Fordeer Product Labels & Badges i…" at bounding box center [421, 82] width 175 height 139
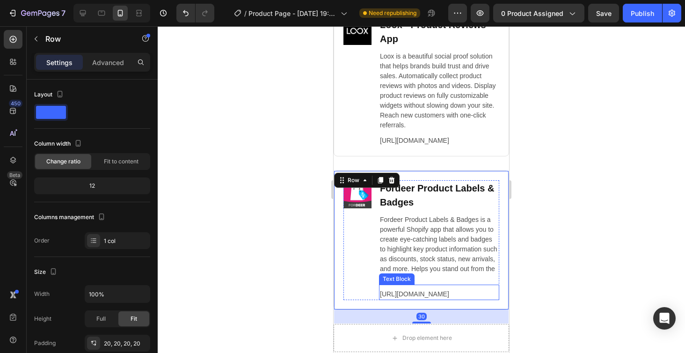
scroll to position [3231, 0]
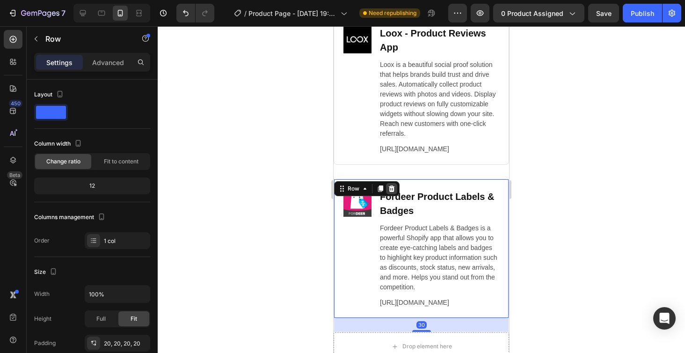
click at [395, 184] on div at bounding box center [391, 188] width 11 height 11
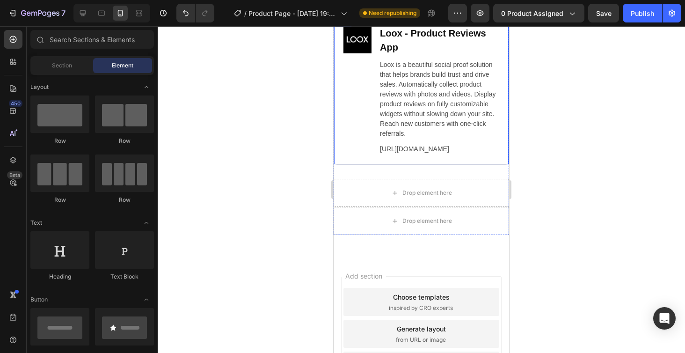
click at [507, 133] on div "Image Loox ‑ Product Reviews App Heading Loox is a beautiful social proof solut…" at bounding box center [421, 89] width 175 height 149
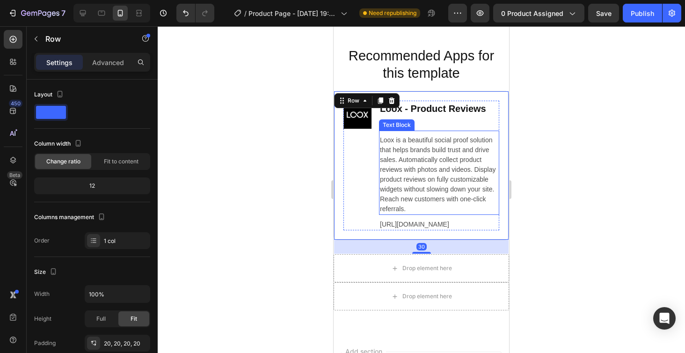
scroll to position [3141, 0]
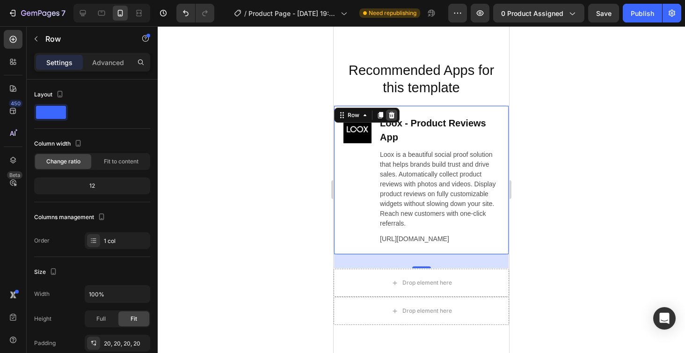
click at [394, 115] on icon at bounding box center [391, 114] width 7 height 7
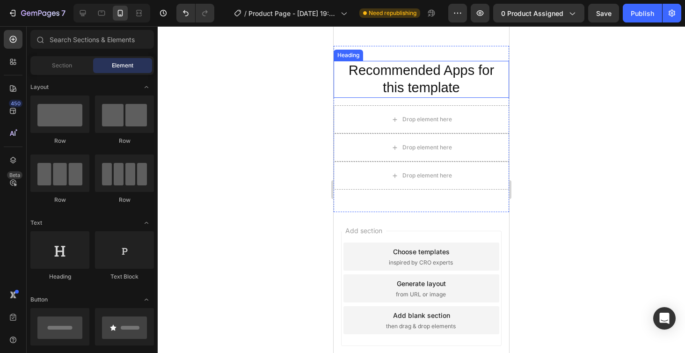
click at [491, 85] on h2 "Recommended Apps for this template" at bounding box center [421, 79] width 157 height 37
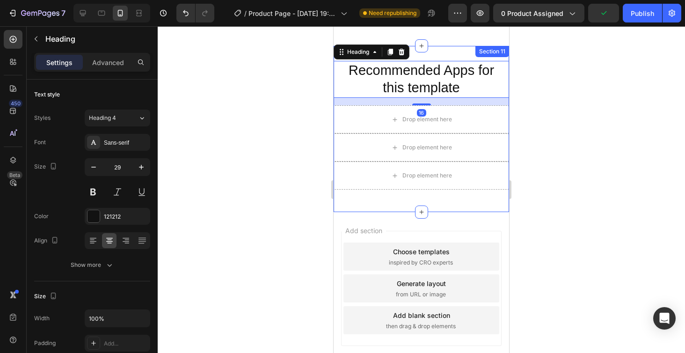
click at [464, 55] on div "Recommended Apps for this template Heading 16 Drop element here Drop element he…" at bounding box center [421, 129] width 175 height 166
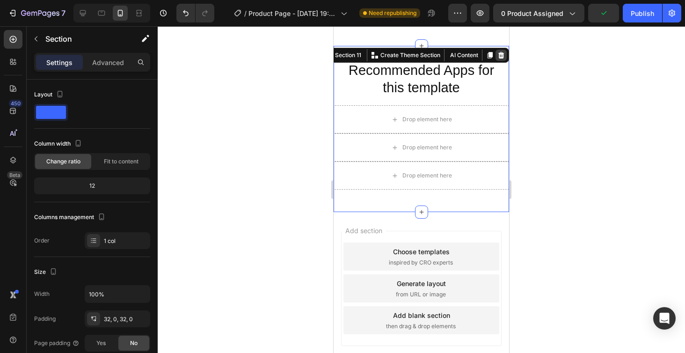
click at [502, 60] on div at bounding box center [501, 55] width 11 height 11
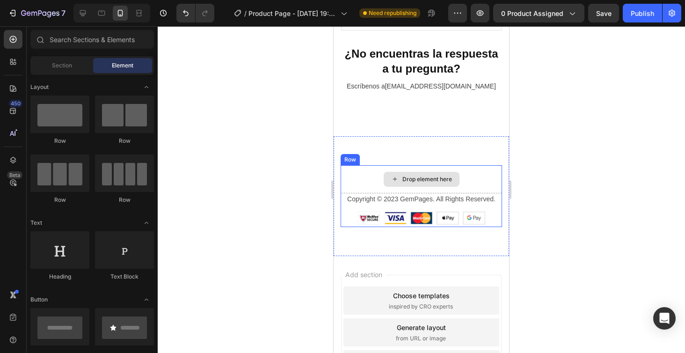
scroll to position [2923, 0]
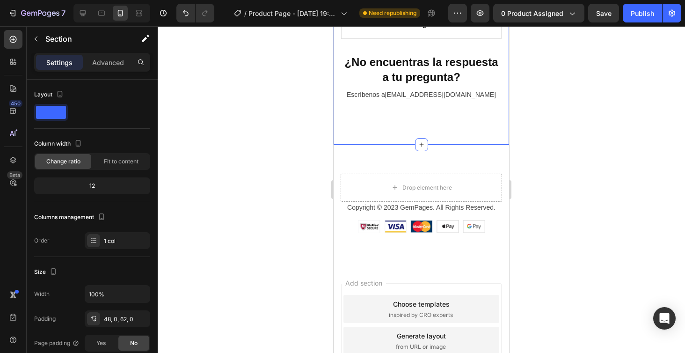
click at [577, 162] on div at bounding box center [421, 189] width 527 height 327
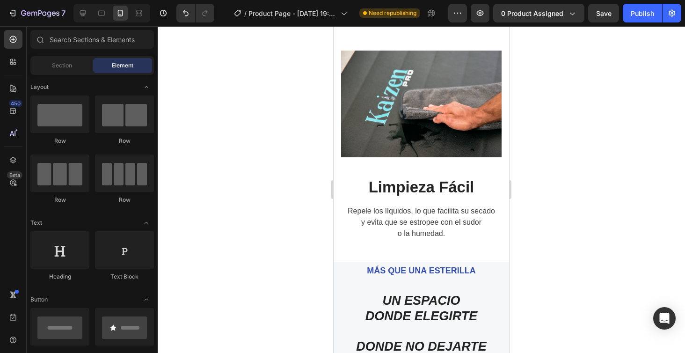
scroll to position [1801, 0]
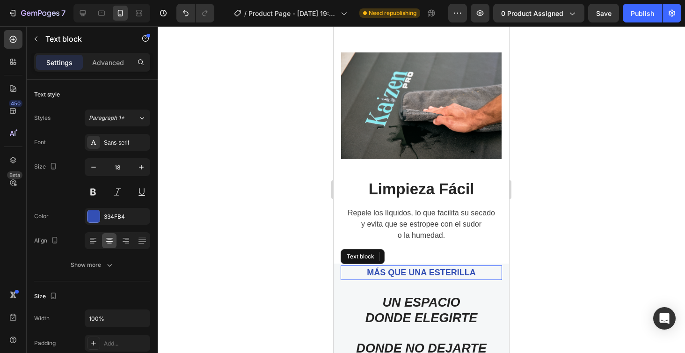
click at [441, 270] on p "MÁS QUE UNA ESTERILLA" at bounding box center [421, 272] width 145 height 13
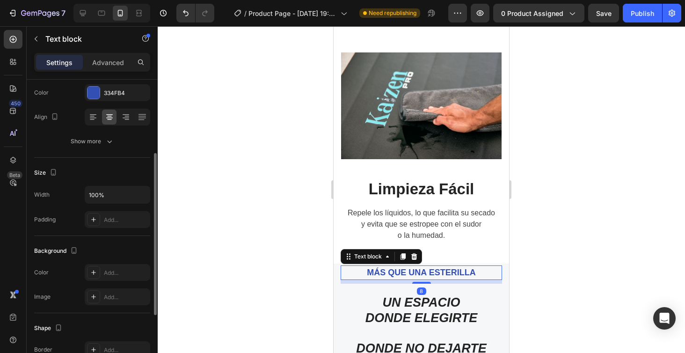
scroll to position [129, 0]
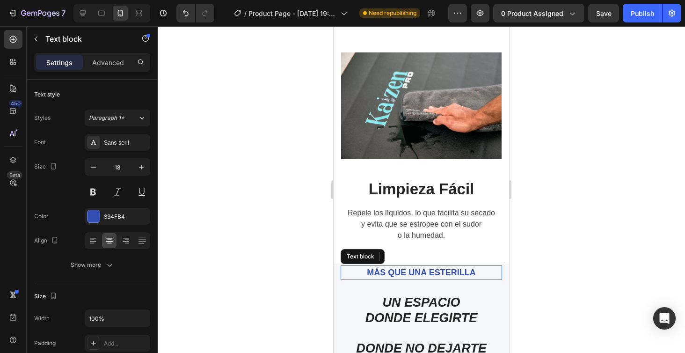
click at [452, 270] on p "MÁS QUE UNA ESTERILLA" at bounding box center [421, 272] width 145 height 13
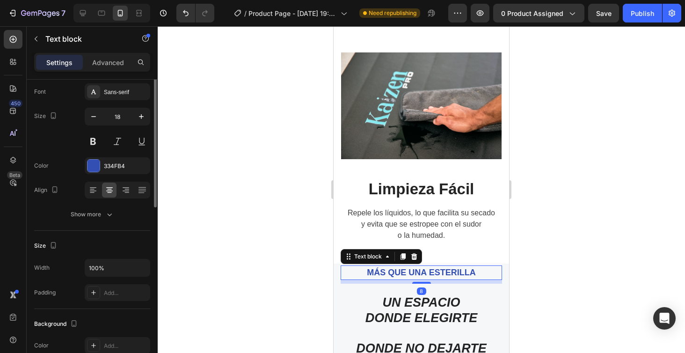
scroll to position [51, 0]
click at [119, 295] on div "Add..." at bounding box center [126, 292] width 44 height 8
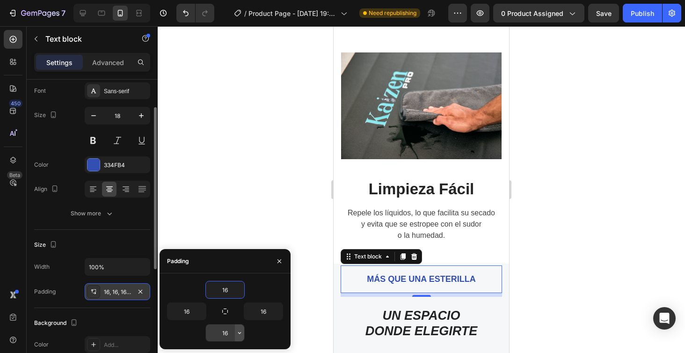
click at [239, 333] on icon "button" at bounding box center [239, 333] width 3 height 2
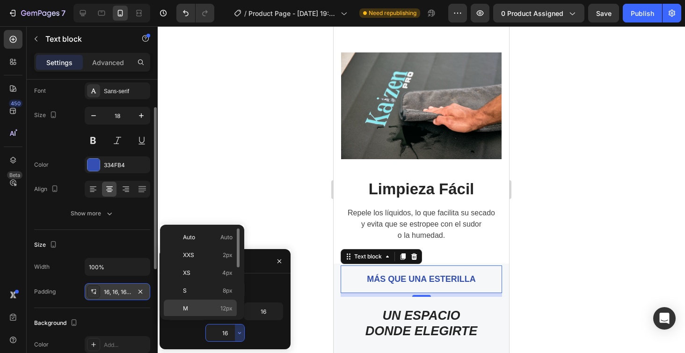
click at [222, 308] on span "12px" at bounding box center [226, 308] width 12 height 8
type input "12"
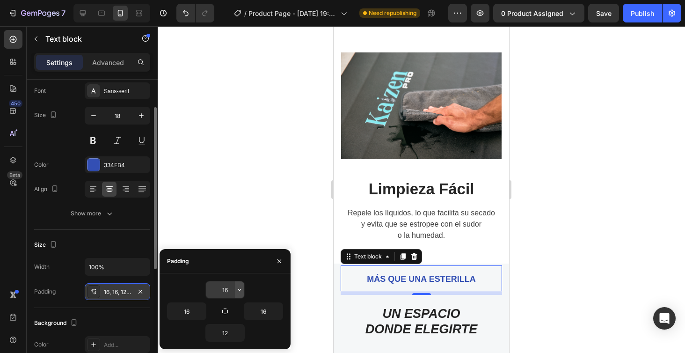
click at [239, 290] on icon "button" at bounding box center [239, 290] width 3 height 2
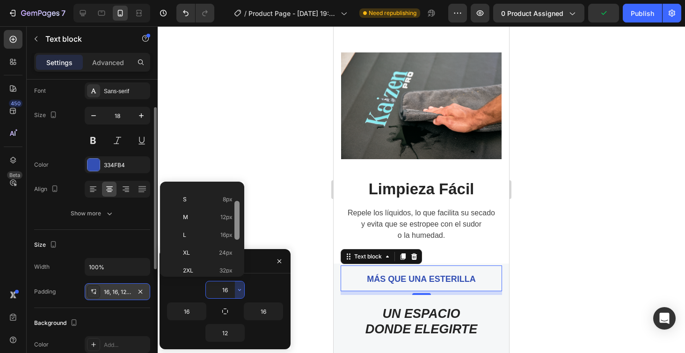
scroll to position [49, 0]
click at [224, 253] on span "24px" at bounding box center [226, 252] width 14 height 8
type input "24"
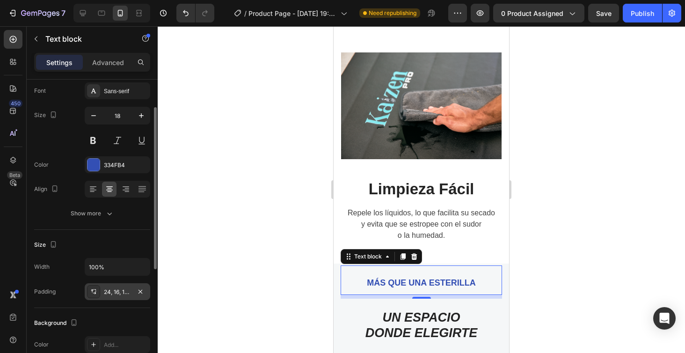
click at [669, 209] on div at bounding box center [421, 189] width 527 height 327
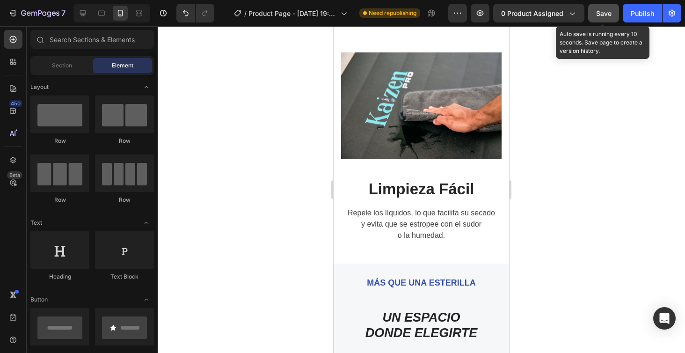
click at [609, 18] on button "Save" at bounding box center [603, 13] width 31 height 19
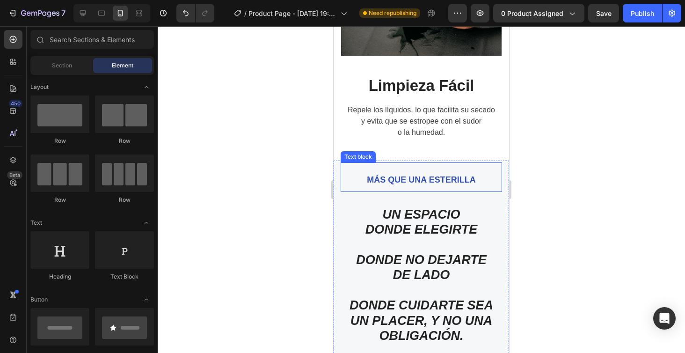
scroll to position [1905, 0]
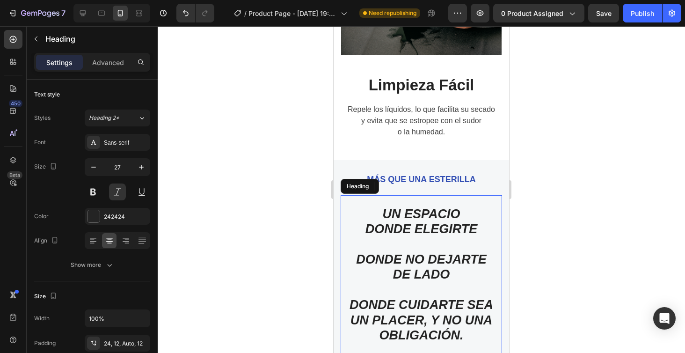
click at [437, 225] on h2 "UN ESPACIO DONDE ELEGIRTE DONDE NO DEJARTE DE LADO DONDE CUIDARTE SEA UN PLACER…" at bounding box center [421, 284] width 161 height 178
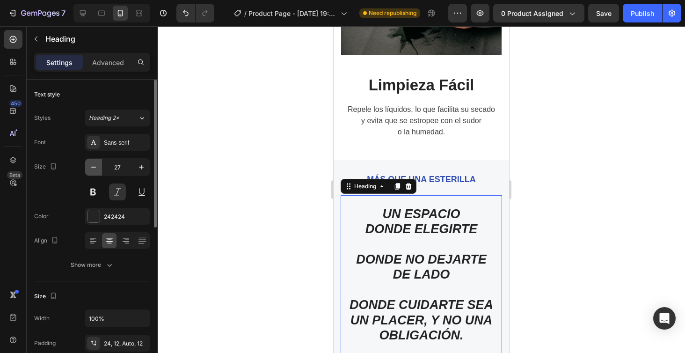
click at [90, 168] on icon "button" at bounding box center [93, 166] width 9 height 9
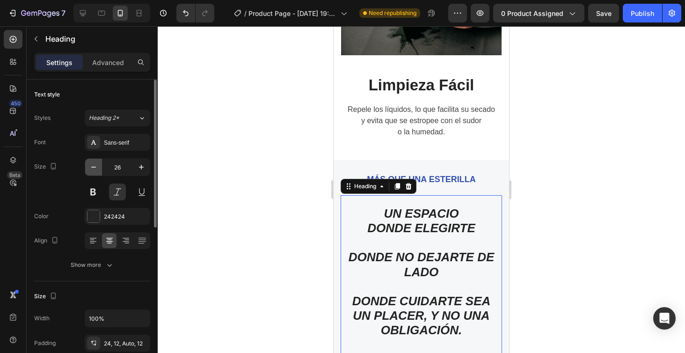
click at [90, 168] on icon "button" at bounding box center [93, 166] width 9 height 9
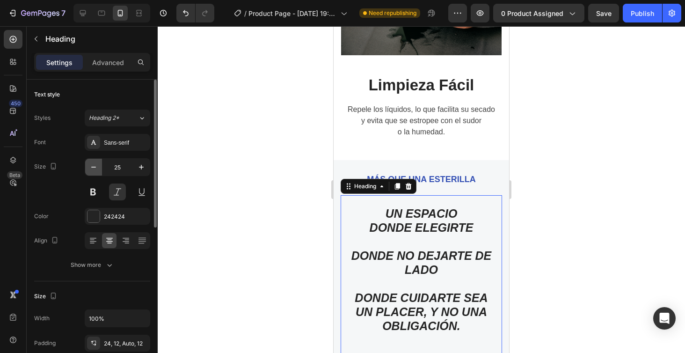
click at [90, 168] on icon "button" at bounding box center [93, 166] width 9 height 9
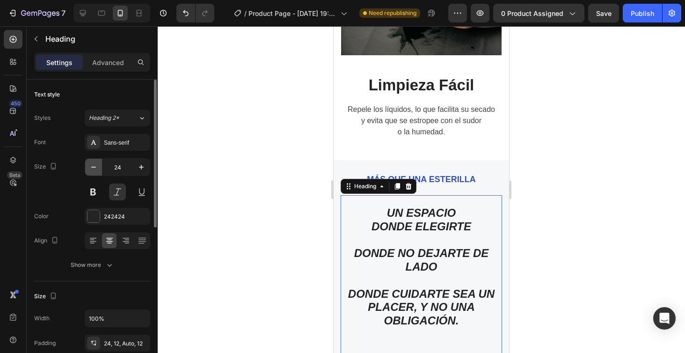
click at [90, 168] on icon "button" at bounding box center [93, 166] width 9 height 9
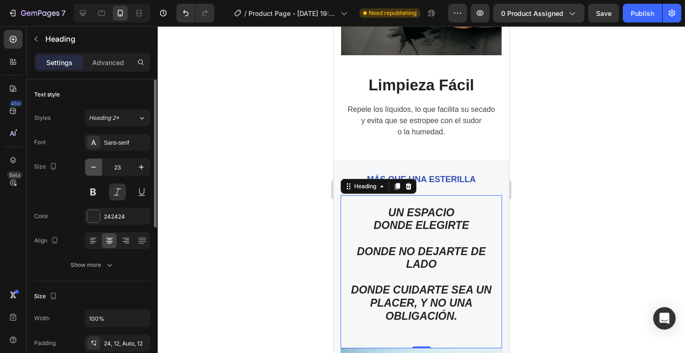
click at [90, 168] on icon "button" at bounding box center [93, 166] width 9 height 9
type input "22"
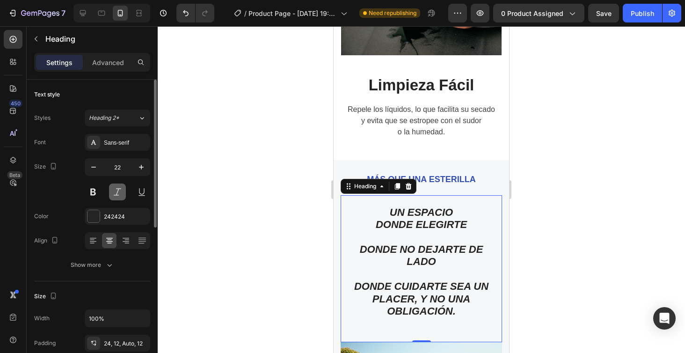
click at [118, 194] on button at bounding box center [117, 191] width 17 height 17
click at [598, 234] on div at bounding box center [421, 189] width 527 height 327
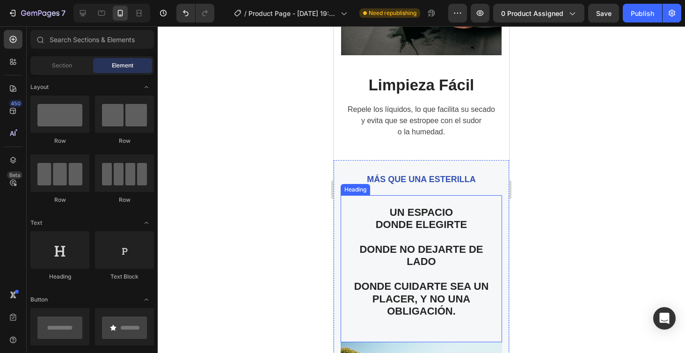
click at [468, 247] on h2 "UN ESPACIO DONDE ELEGIRTE DONDE NO DEJARTE DE LADO DONDE CUIDARTE SEA UN PLACER…" at bounding box center [421, 268] width 161 height 147
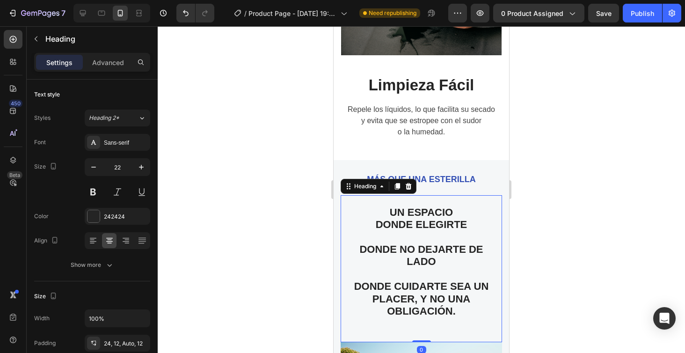
click at [406, 259] on h2 "UN ESPACIO DONDE ELEGIRTE DONDE NO DEJARTE DE LADO DONDE CUIDARTE SEA UN PLACER…" at bounding box center [421, 268] width 161 height 147
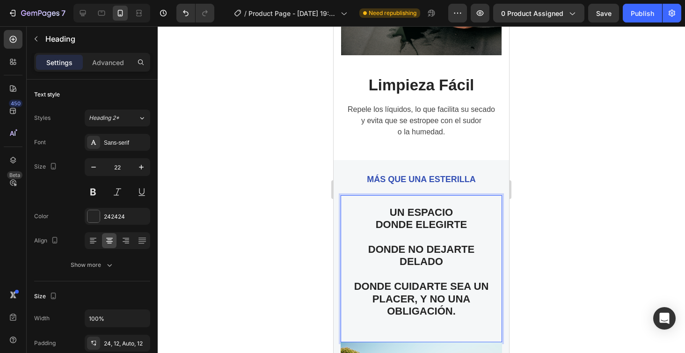
click at [401, 259] on p "UN ESPACIO DONDE ELEGIRTE DONDE NO DEJARTE DELADO DONDE CUIDARTE SEA UN PLACER,…" at bounding box center [421, 274] width 150 height 136
click at [413, 260] on p "UN ESPACIO DONDE ELEGIRTE DONDE NO DEJARTE DELADO DONDE CUIDARTE SEA UN PLACER,…" at bounding box center [421, 274] width 150 height 136
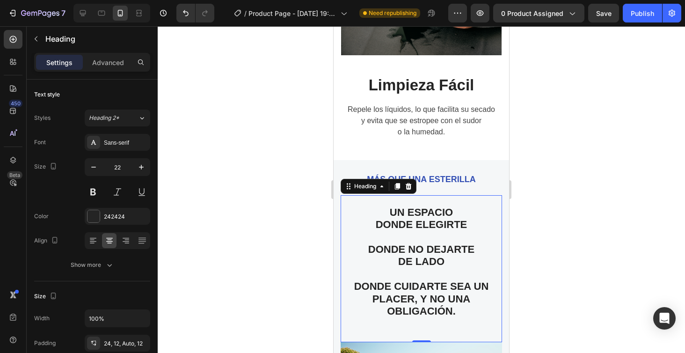
click at [566, 260] on div at bounding box center [421, 189] width 527 height 327
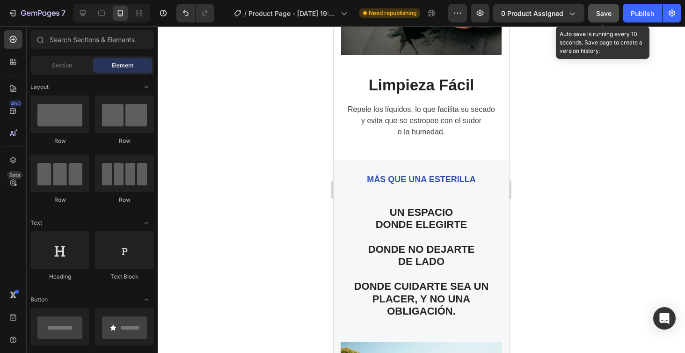
click at [607, 19] on button "Save" at bounding box center [603, 13] width 31 height 19
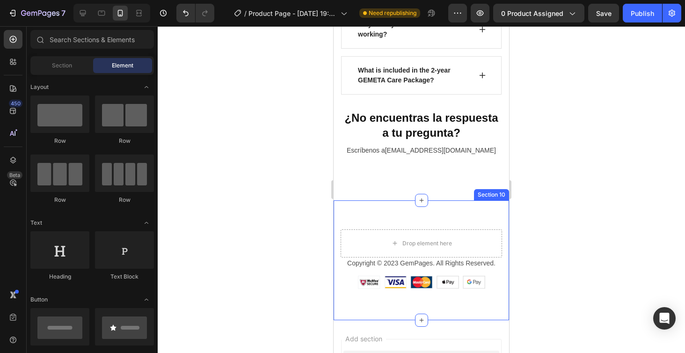
scroll to position [2849, 0]
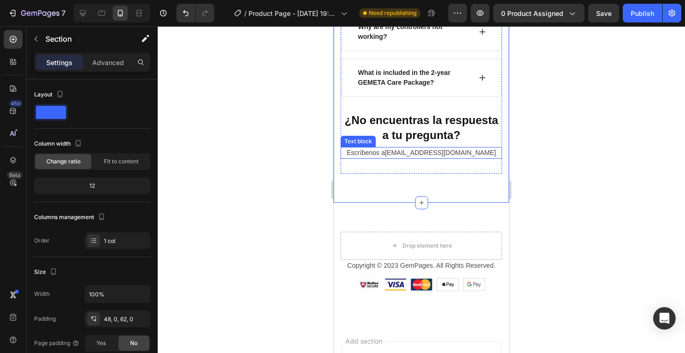
click at [387, 151] on p "Escríbenos a [EMAIL_ADDRESS][DOMAIN_NAME]" at bounding box center [422, 153] width 160 height 10
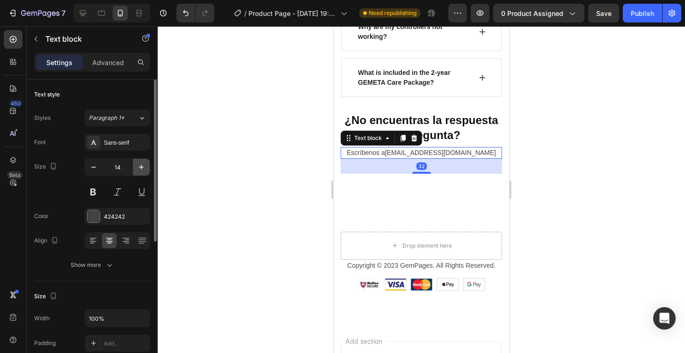
click at [143, 165] on icon "button" at bounding box center [141, 166] width 9 height 9
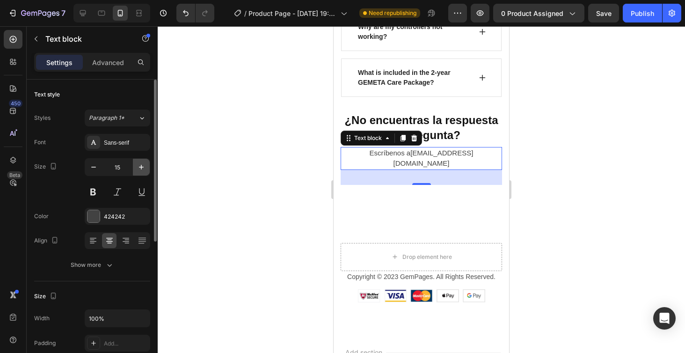
click at [142, 169] on icon "button" at bounding box center [141, 166] width 9 height 9
type input "16"
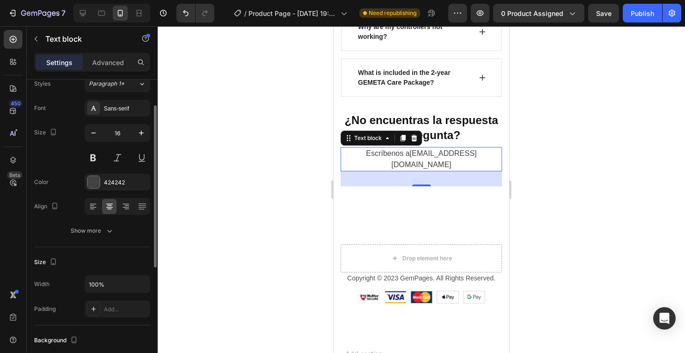
scroll to position [42, 0]
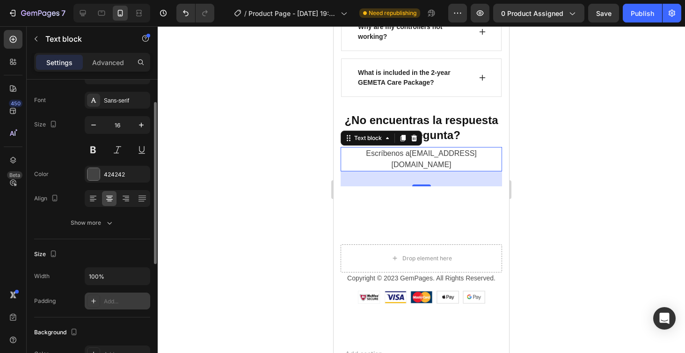
click at [119, 303] on div "Add..." at bounding box center [126, 301] width 44 height 8
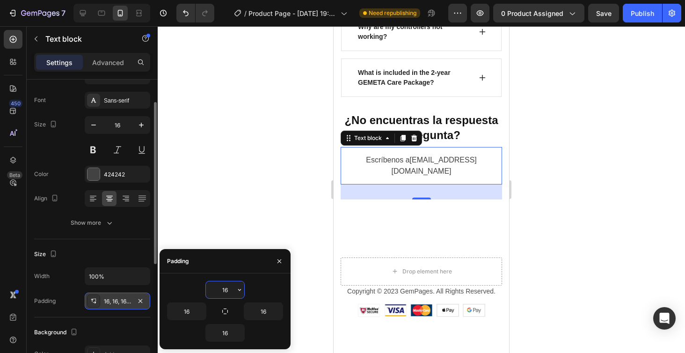
click at [624, 173] on div at bounding box center [421, 189] width 527 height 327
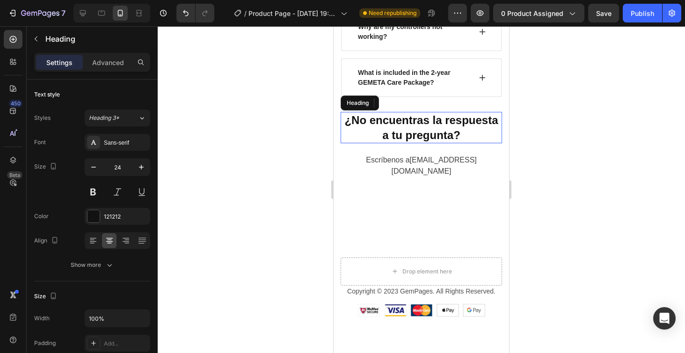
click at [478, 128] on h2 "¿No encuentras la respuesta a tu pregunta?" at bounding box center [421, 127] width 161 height 31
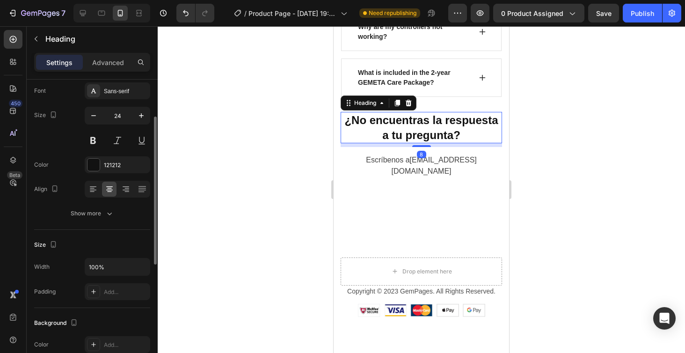
scroll to position [63, 0]
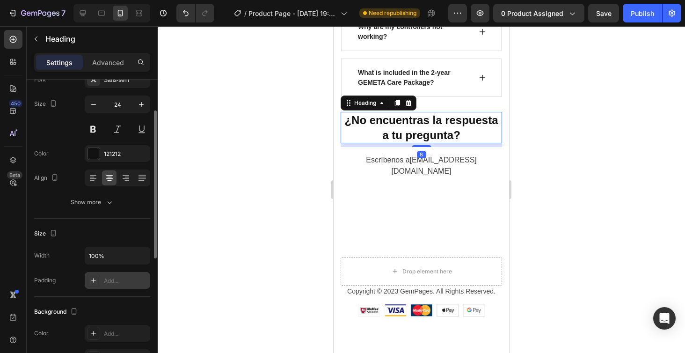
click at [117, 282] on div "Add..." at bounding box center [126, 281] width 44 height 8
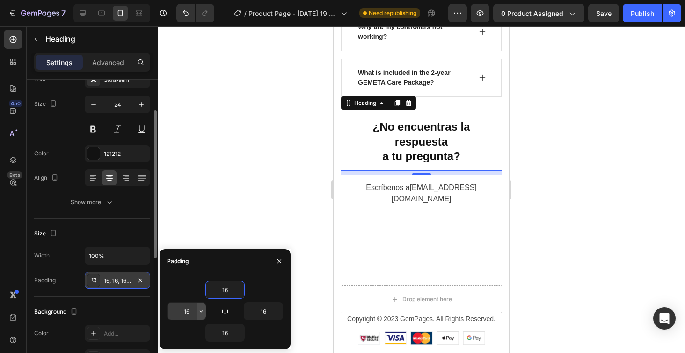
click at [197, 311] on button "button" at bounding box center [201, 311] width 9 height 17
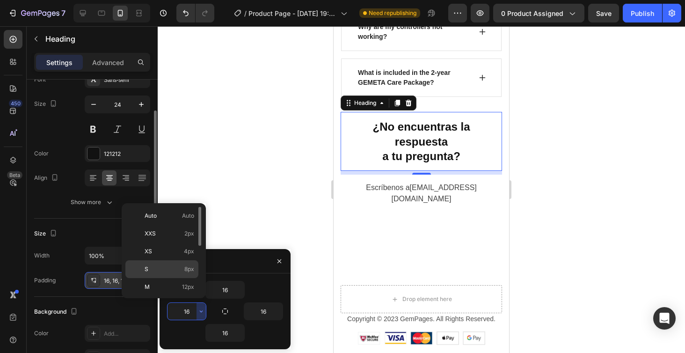
click at [191, 269] on span "8px" at bounding box center [189, 269] width 10 height 8
type input "8"
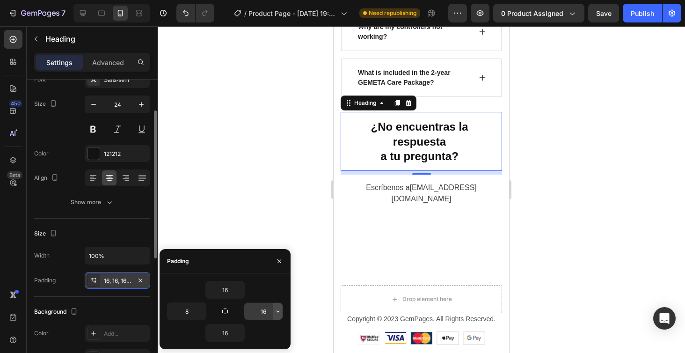
click at [278, 311] on icon "button" at bounding box center [278, 311] width 3 height 2
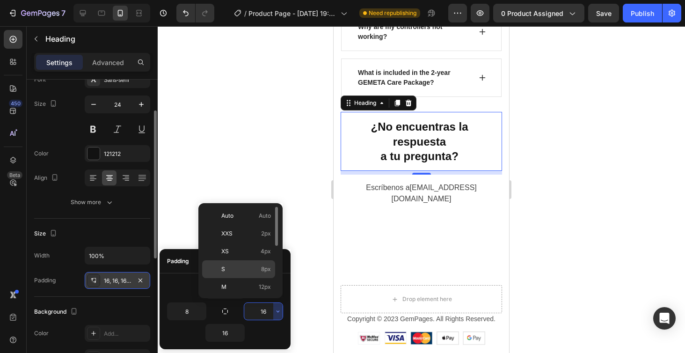
click at [259, 266] on p "S 8px" at bounding box center [246, 269] width 50 height 8
type input "8"
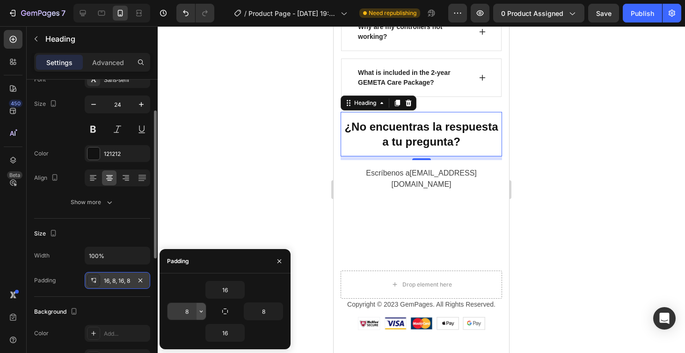
click at [203, 312] on icon "button" at bounding box center [200, 310] width 7 height 7
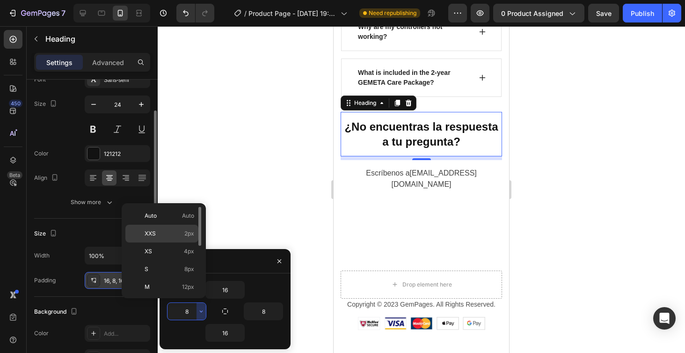
click at [191, 242] on div "XXS 2px" at bounding box center [161, 251] width 73 height 18
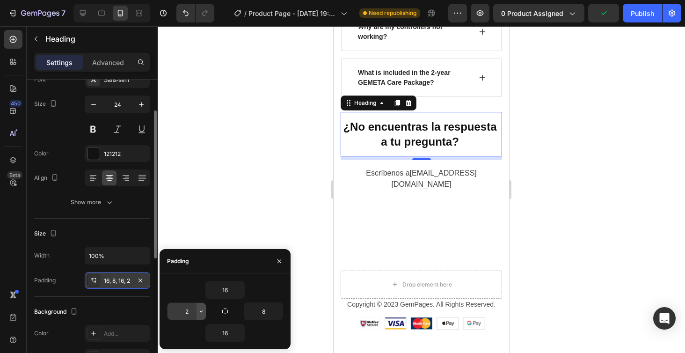
click at [204, 310] on icon "button" at bounding box center [200, 310] width 7 height 7
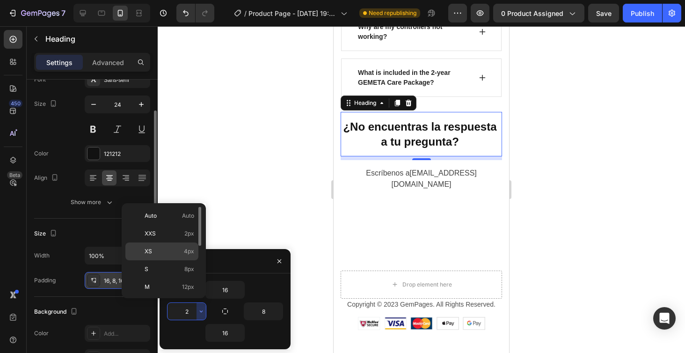
click at [184, 251] on span "4px" at bounding box center [189, 251] width 10 height 8
type input "4"
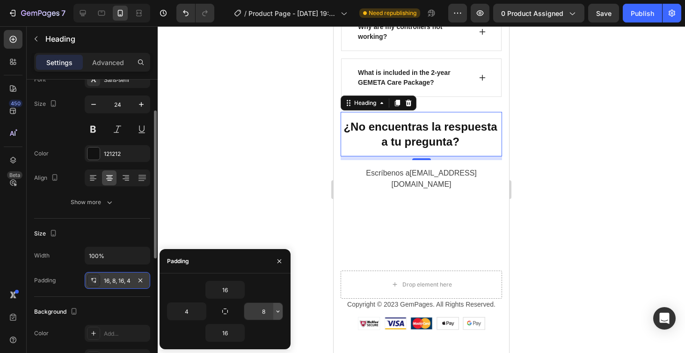
click at [275, 311] on icon "button" at bounding box center [277, 310] width 7 height 7
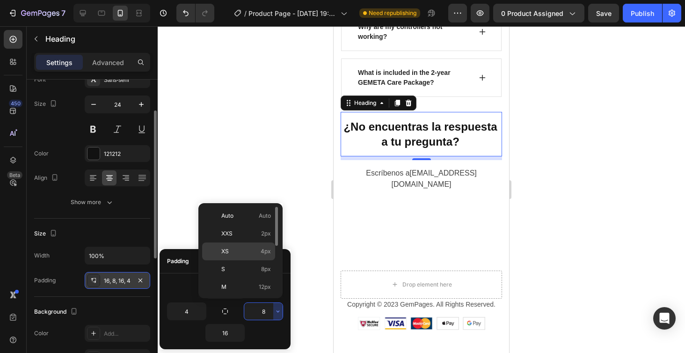
click at [267, 251] on span "4px" at bounding box center [266, 251] width 10 height 8
type input "4"
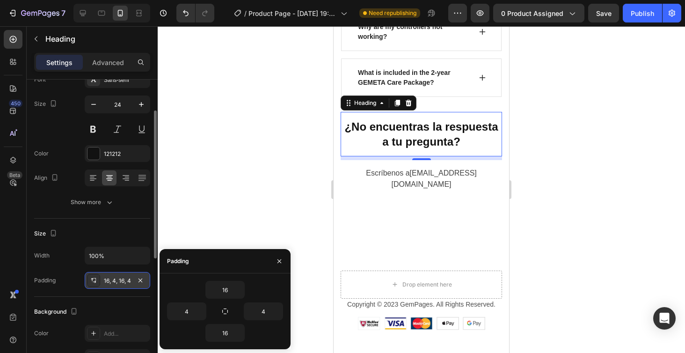
click at [597, 174] on div at bounding box center [421, 189] width 527 height 327
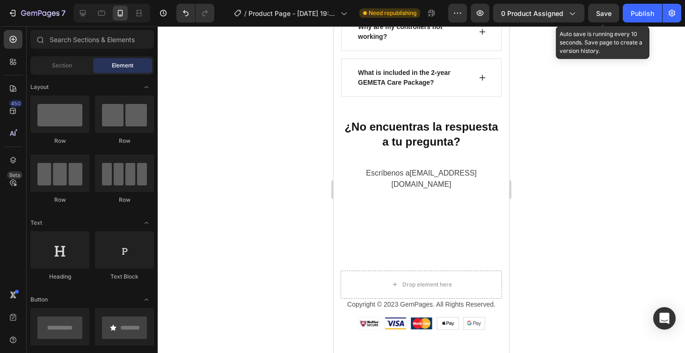
click at [610, 15] on span "Save" at bounding box center [603, 13] width 15 height 8
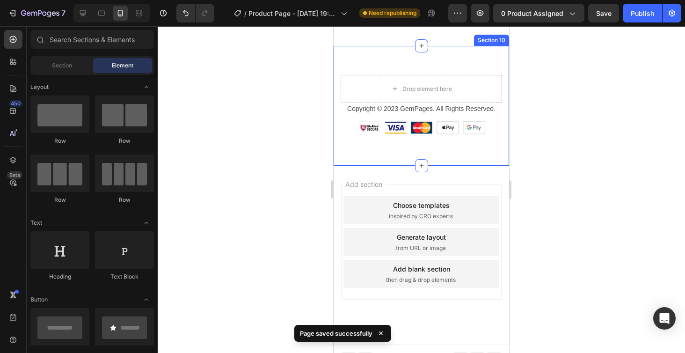
scroll to position [3044, 0]
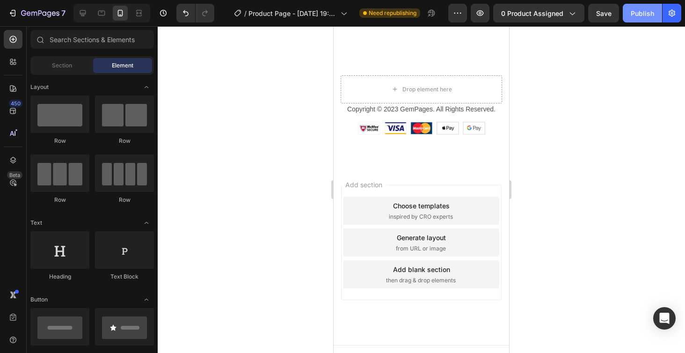
click at [647, 12] on div "Publish" at bounding box center [642, 13] width 23 height 10
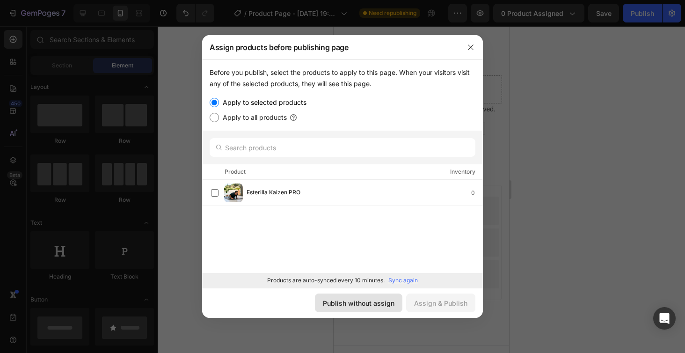
click at [343, 300] on div "Publish without assign" at bounding box center [359, 303] width 72 height 10
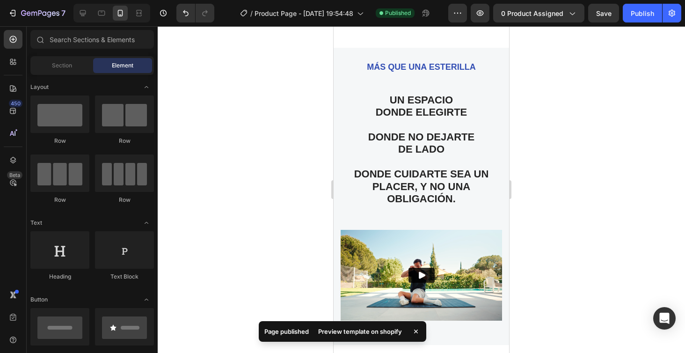
scroll to position [1983, 0]
